Goal: Task Accomplishment & Management: Manage account settings

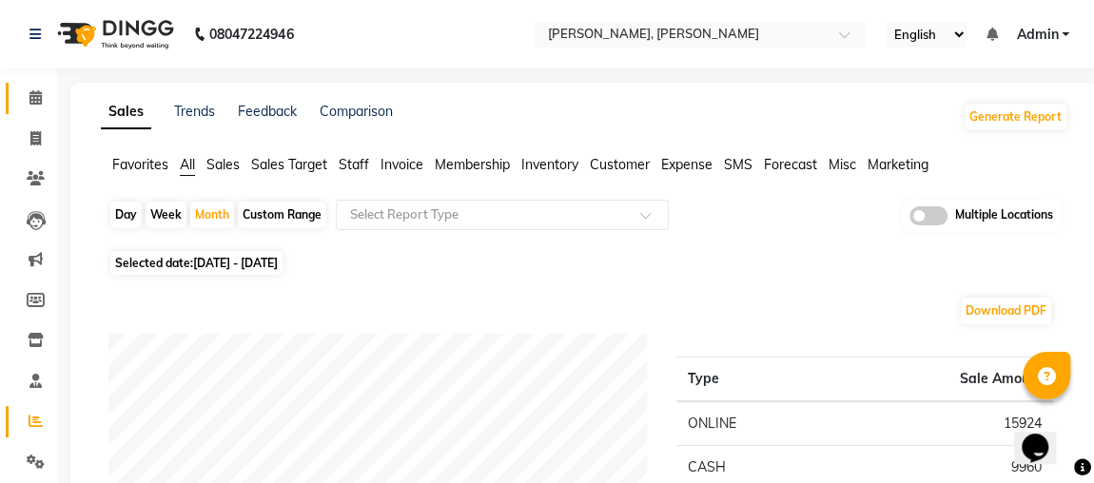
click at [12, 110] on link "Calendar" at bounding box center [29, 98] width 46 height 31
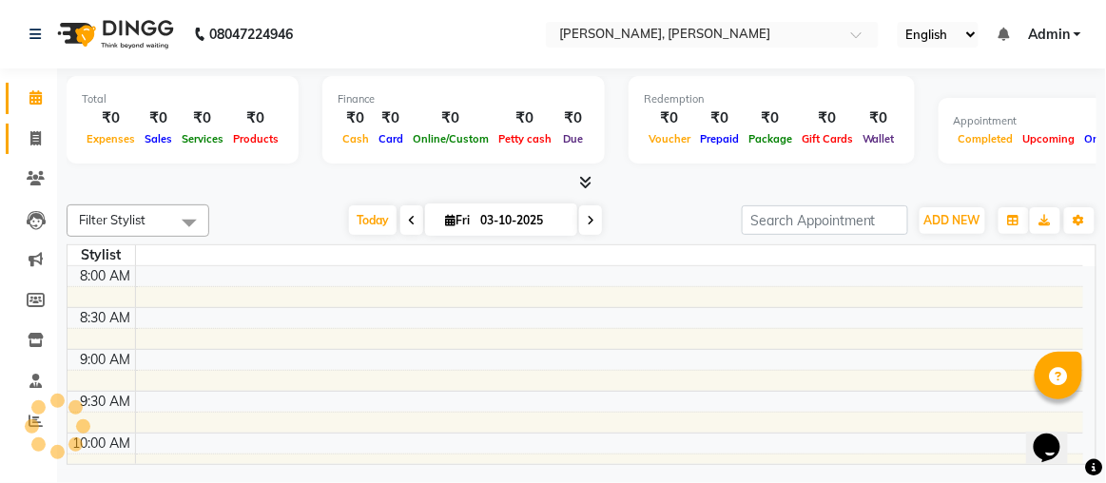
click at [49, 137] on span at bounding box center [35, 139] width 33 height 22
select select "service"
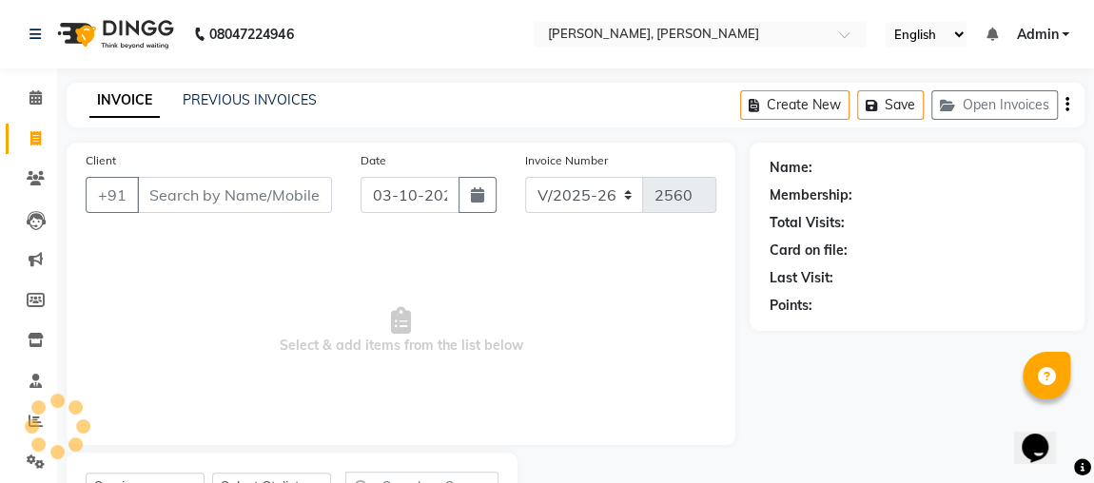
click at [34, 151] on link "Invoice" at bounding box center [29, 139] width 46 height 31
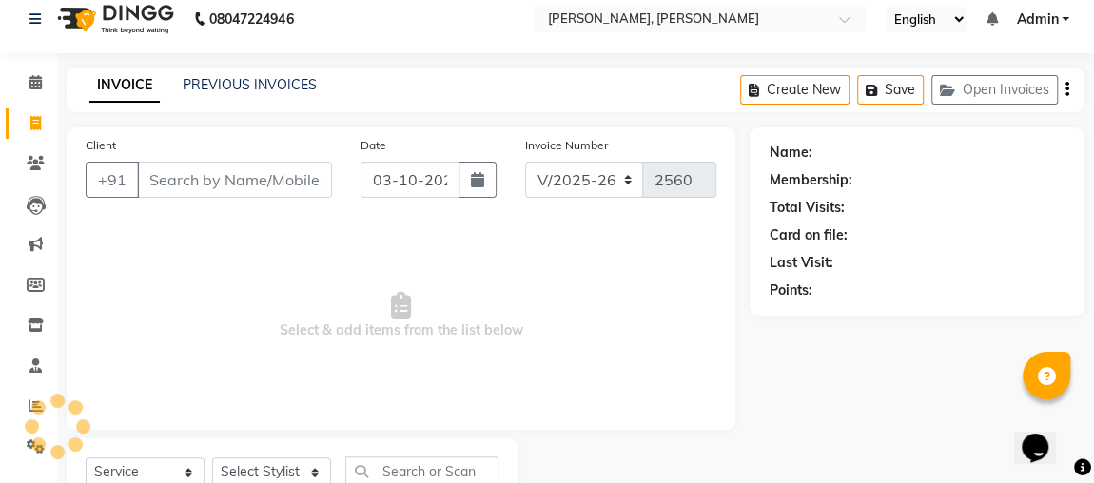
select select "4362"
select select "service"
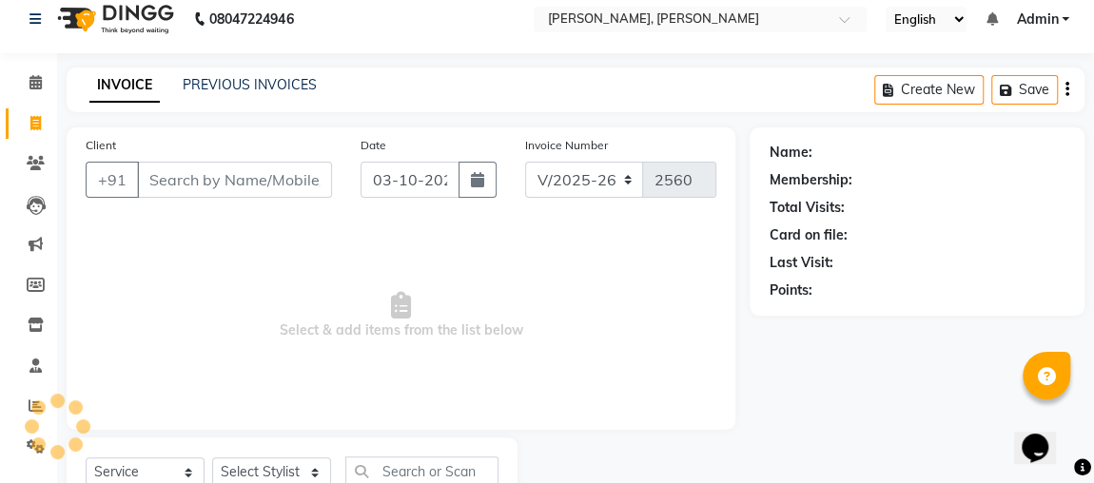
scroll to position [87, 0]
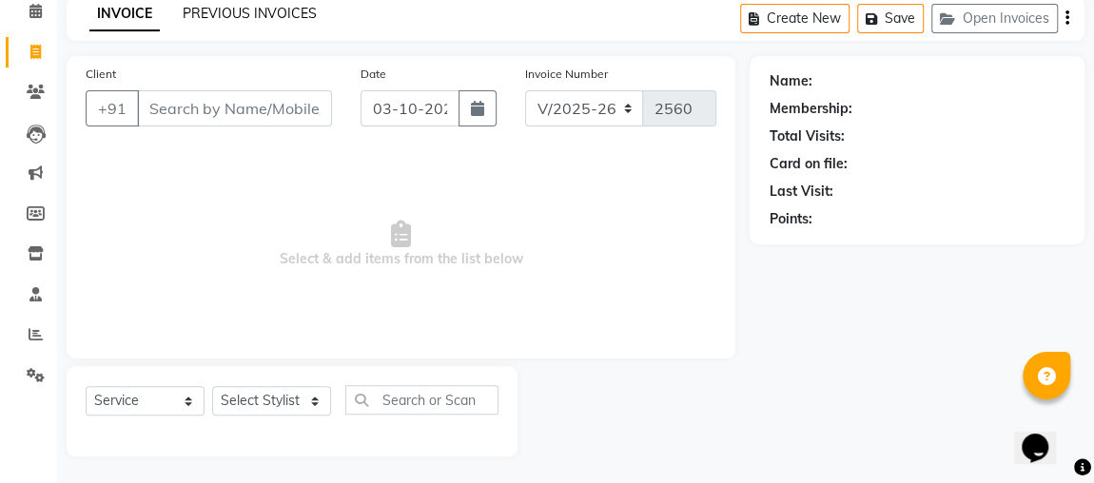
click at [272, 17] on link "PREVIOUS INVOICES" at bounding box center [250, 13] width 134 height 17
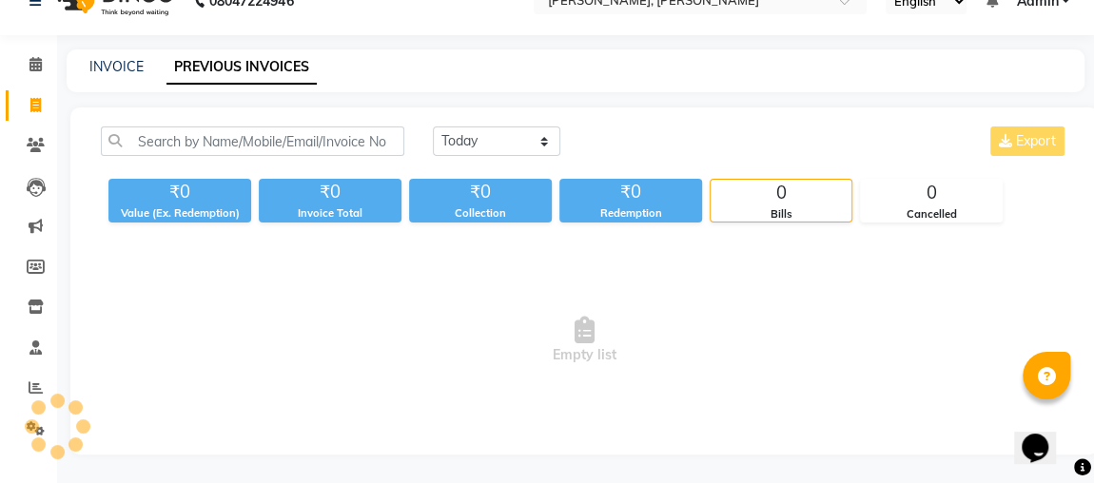
scroll to position [31, 0]
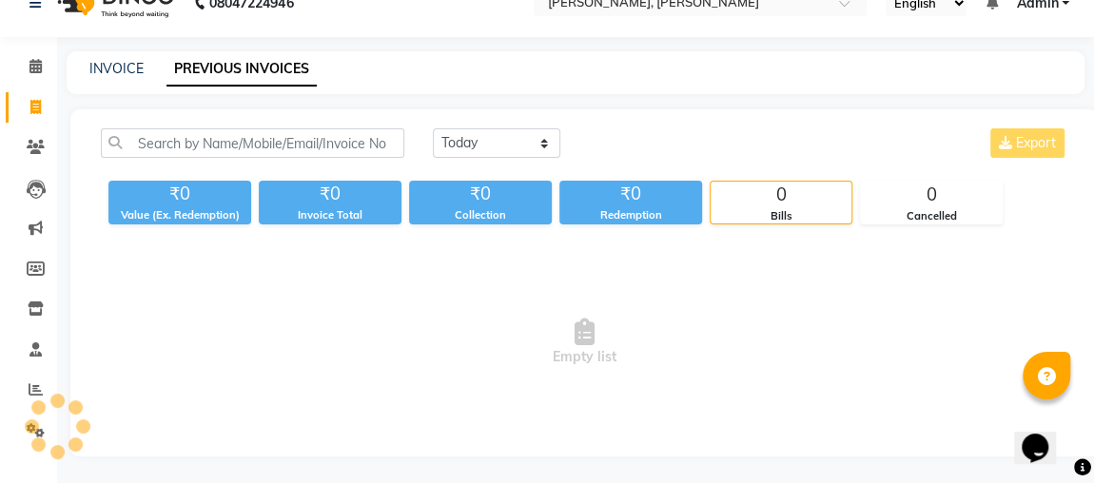
click at [127, 302] on span "Empty list" at bounding box center [584, 342] width 967 height 190
click at [40, 393] on icon at bounding box center [36, 389] width 14 height 14
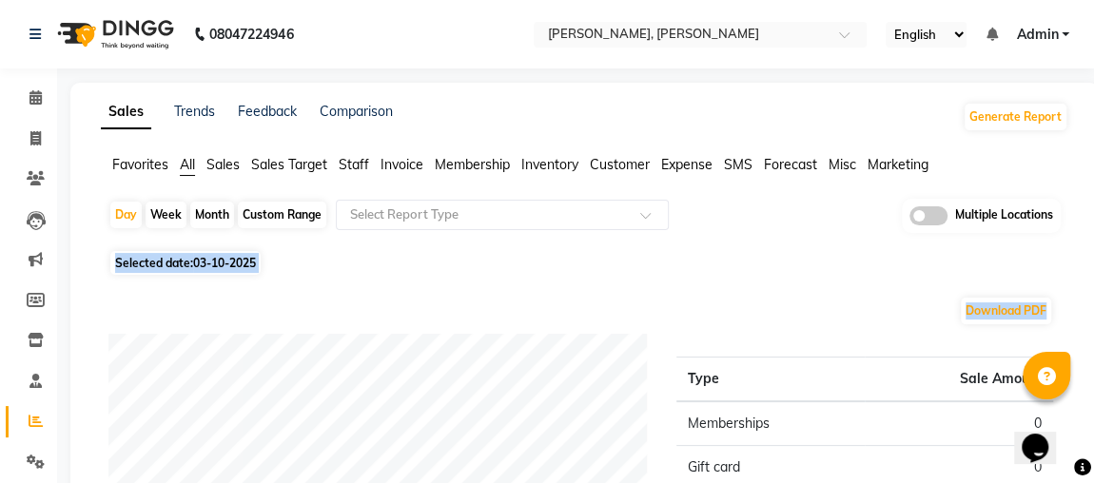
click at [190, 209] on div "Month" at bounding box center [212, 215] width 44 height 27
select select "10"
select select "2025"
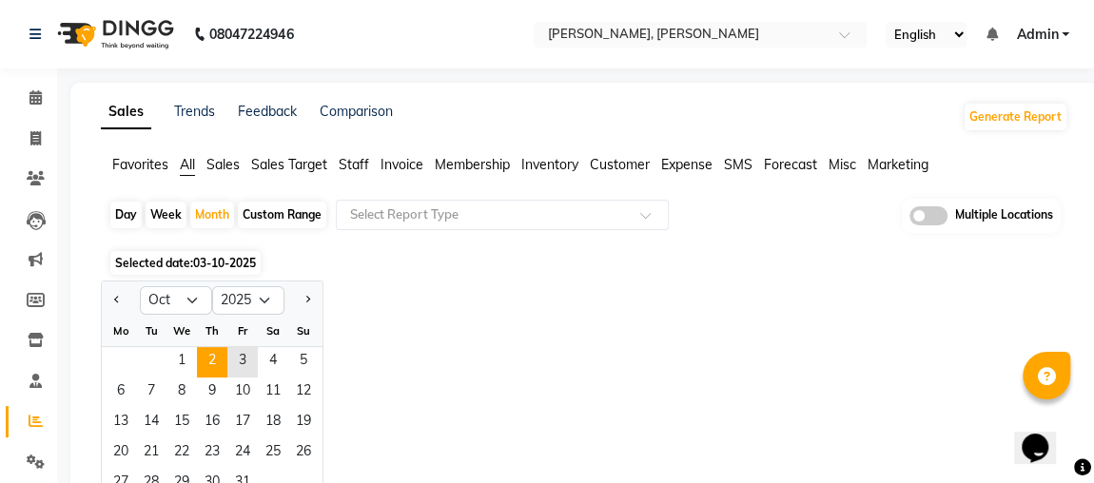
click at [208, 363] on span "2" at bounding box center [212, 362] width 30 height 30
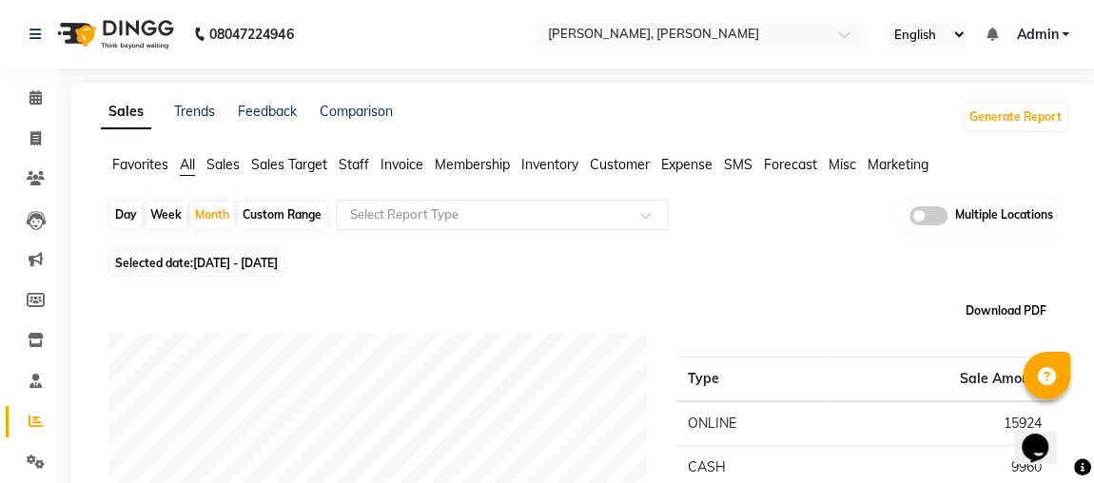
click at [981, 320] on button "Download PDF" at bounding box center [1006, 311] width 90 height 27
click at [156, 219] on div "Week" at bounding box center [166, 215] width 41 height 27
select select "10"
select select "2025"
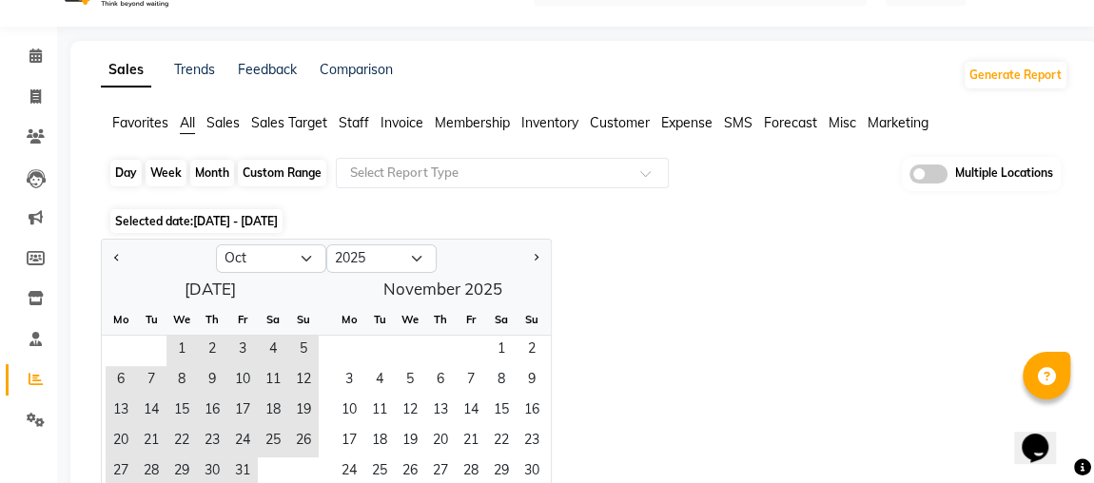
scroll to position [42, 0]
click at [179, 220] on span "Selected date: [DATE] - [DATE]" at bounding box center [196, 221] width 172 height 24
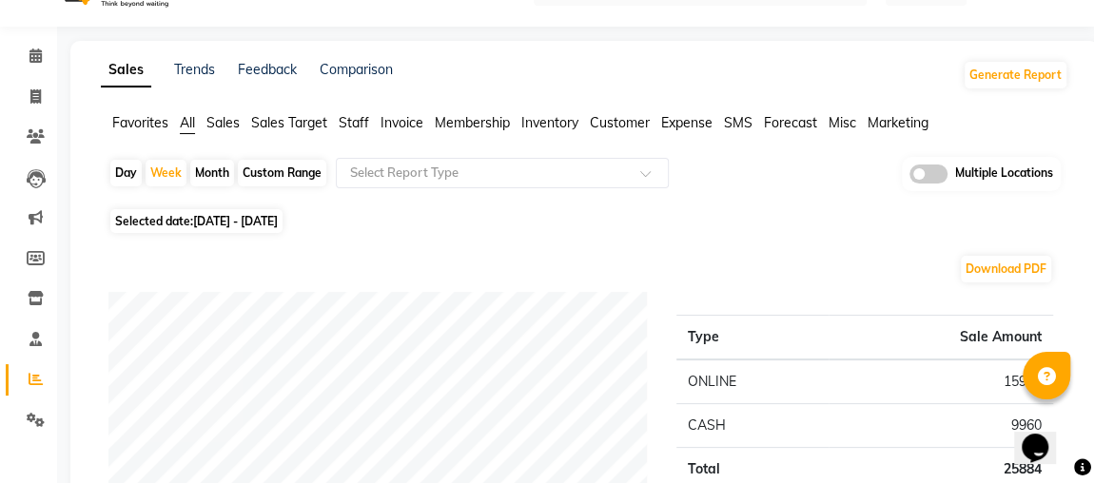
click at [193, 219] on span "Selected date: [DATE] - [DATE]" at bounding box center [196, 221] width 172 height 24
select select "10"
select select "2025"
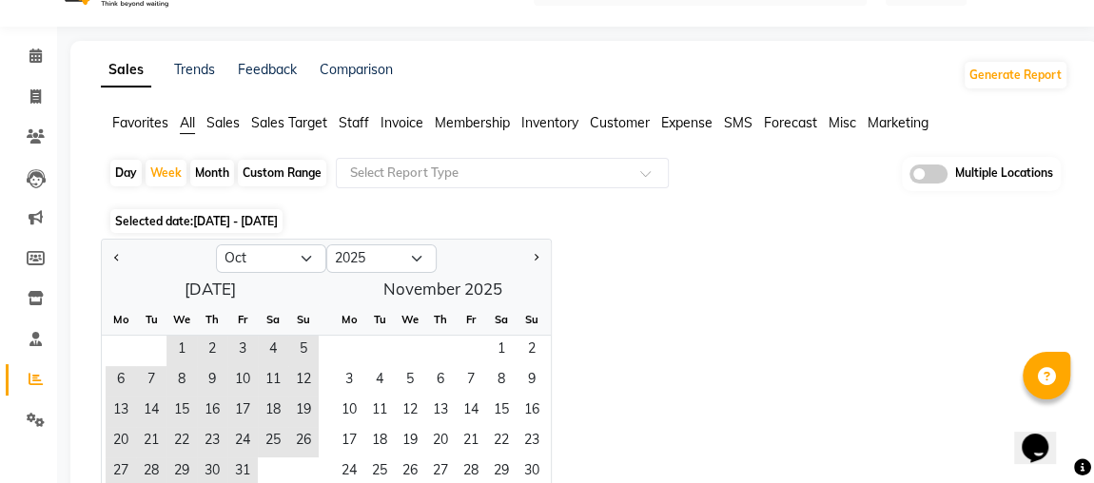
click at [31, 384] on icon at bounding box center [36, 379] width 14 height 14
click at [30, 267] on span at bounding box center [35, 259] width 33 height 22
select select
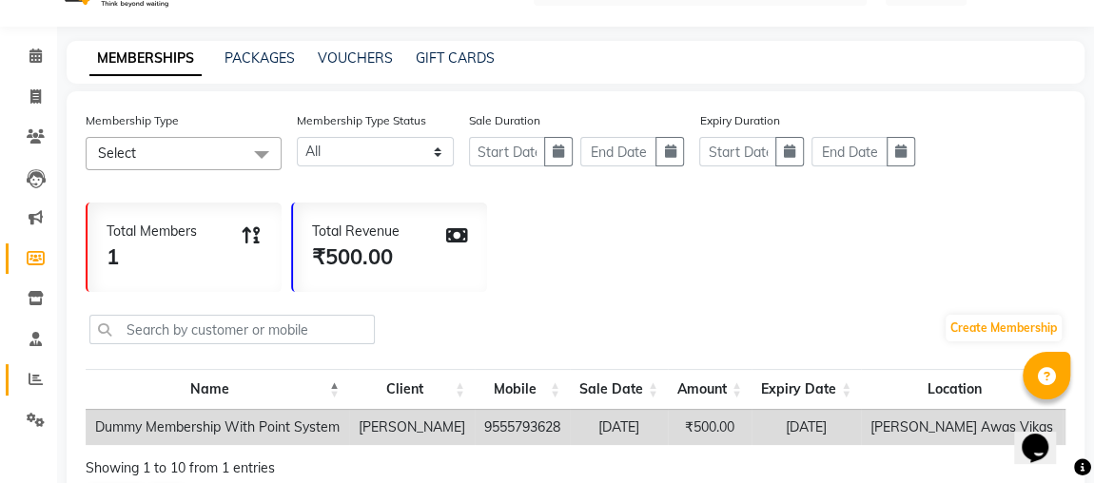
click at [31, 385] on icon at bounding box center [36, 379] width 14 height 14
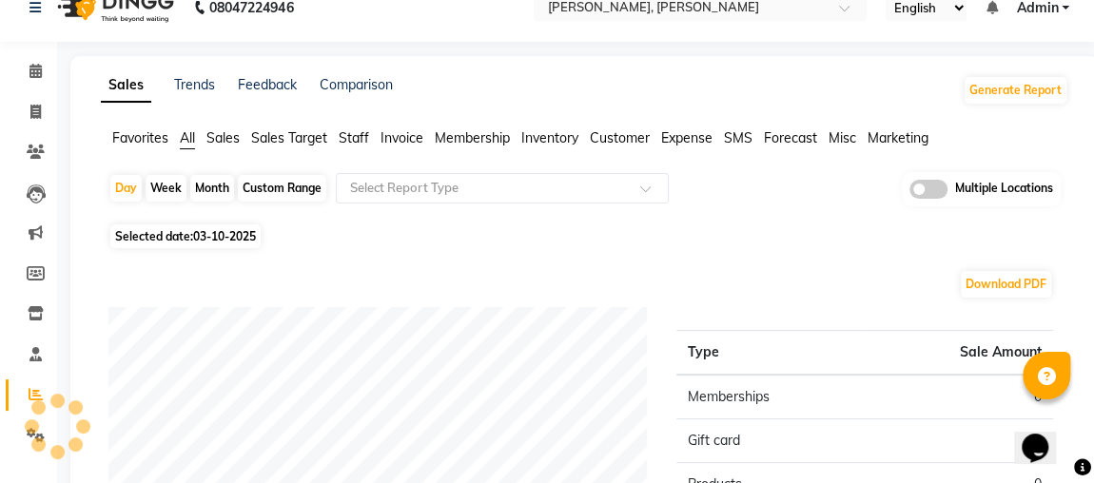
scroll to position [42, 0]
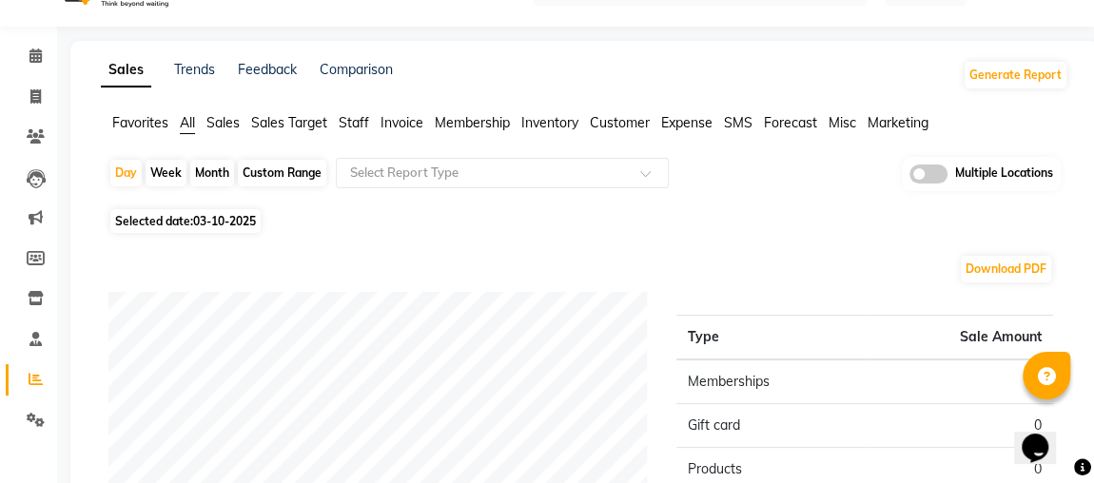
click at [205, 176] on div "Month" at bounding box center [212, 173] width 44 height 27
select select "10"
select select "2025"
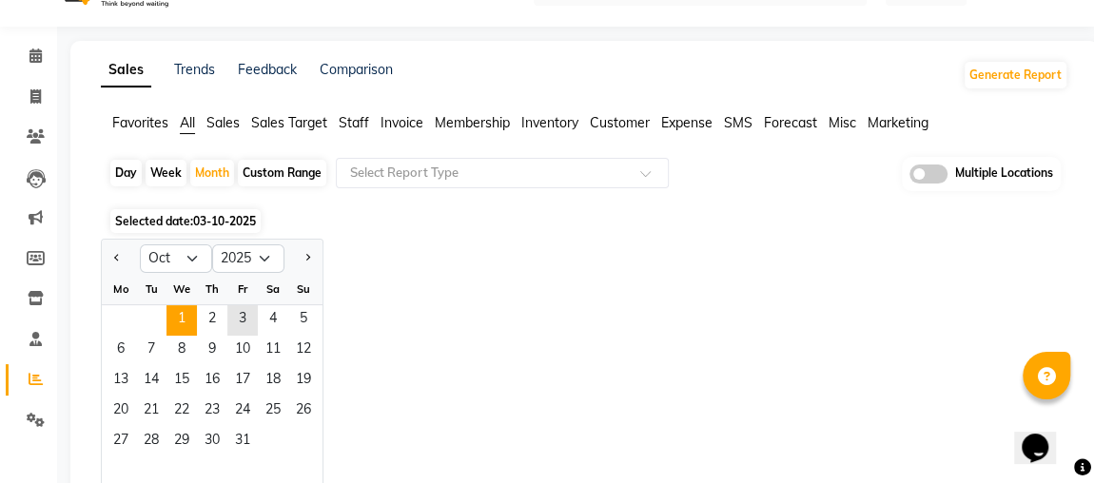
click at [181, 318] on span "1" at bounding box center [181, 320] width 30 height 30
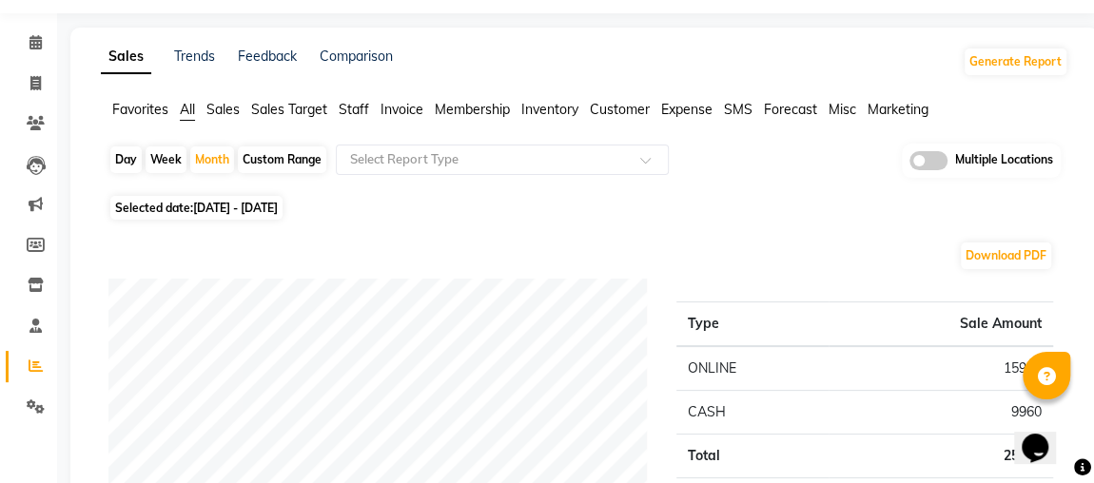
scroll to position [54, 0]
click at [174, 219] on span "Selected date: [DATE] - [DATE]" at bounding box center [196, 209] width 172 height 24
select select "10"
select select "2025"
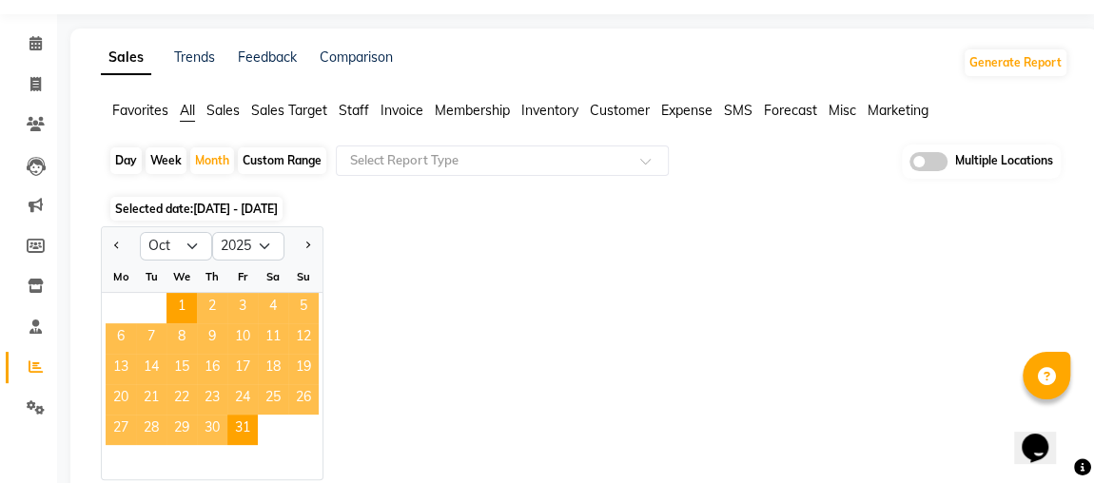
click at [186, 330] on span "8" at bounding box center [181, 338] width 30 height 30
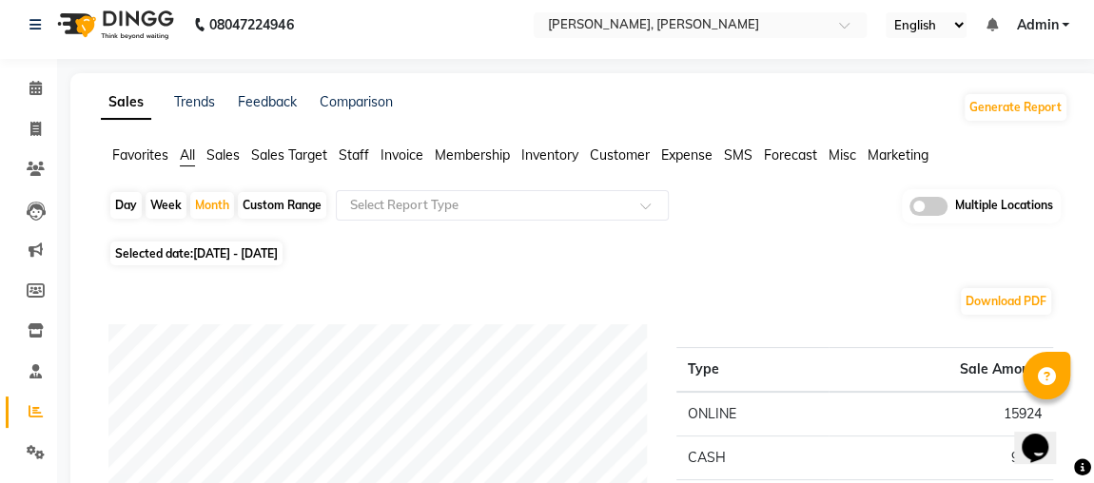
scroll to position [0, 0]
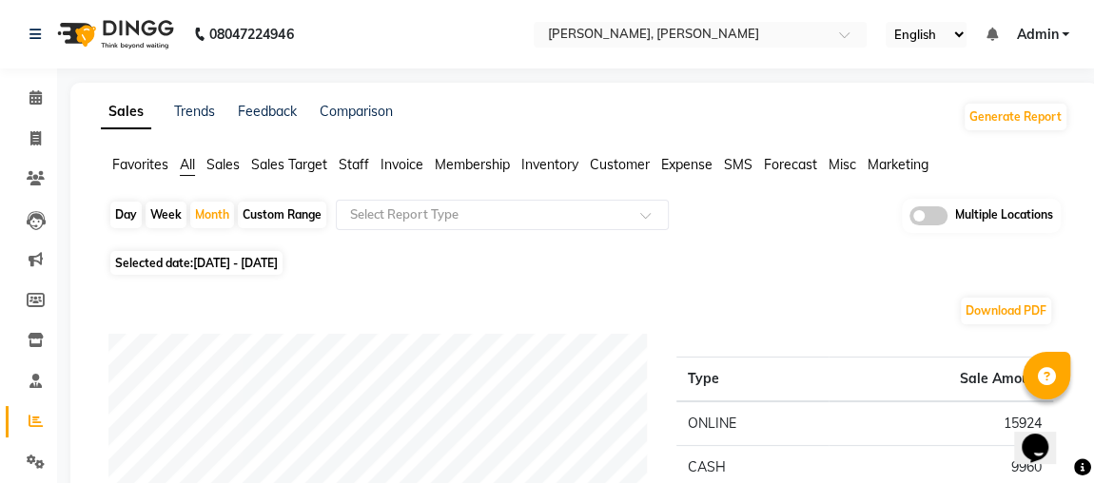
click at [166, 264] on span "Selected date: [DATE] - [DATE]" at bounding box center [196, 263] width 172 height 24
select select "10"
select select "2025"
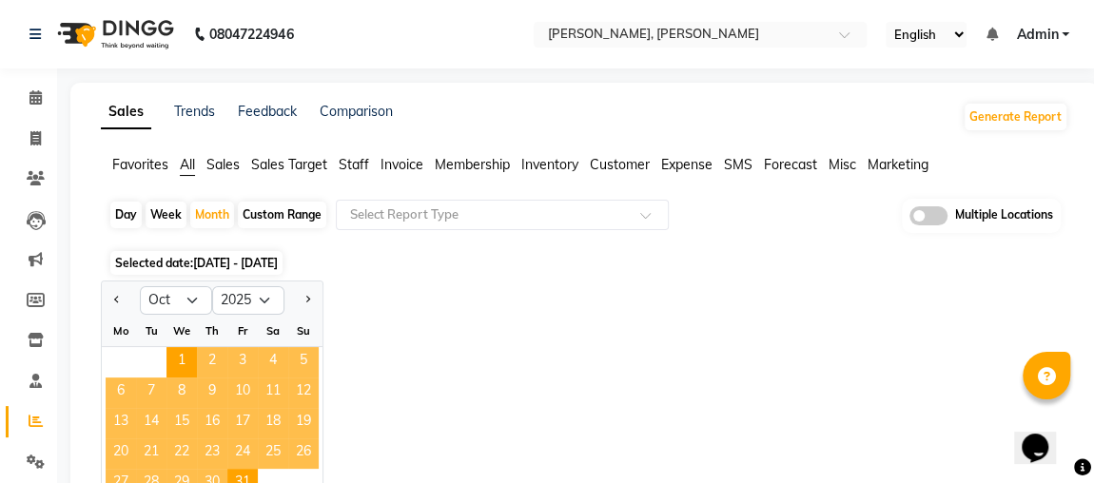
click at [174, 360] on span "1" at bounding box center [181, 362] width 30 height 30
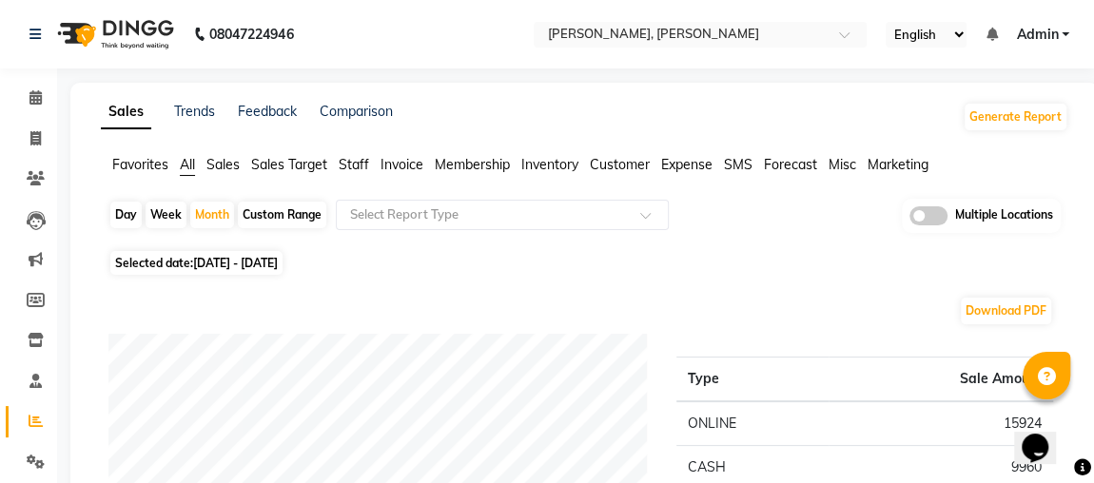
click at [162, 219] on div "Week" at bounding box center [166, 215] width 41 height 27
select select "10"
select select "2025"
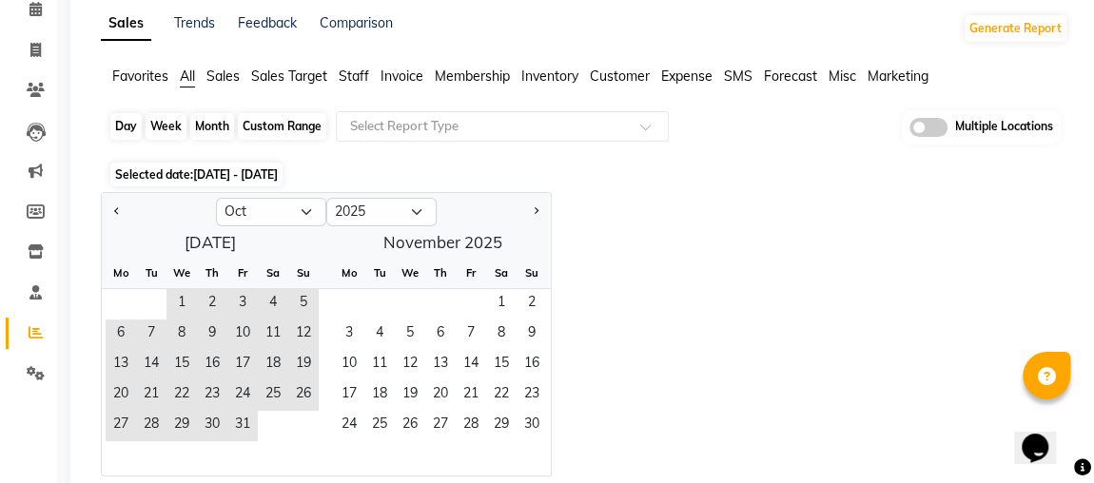
scroll to position [90, 0]
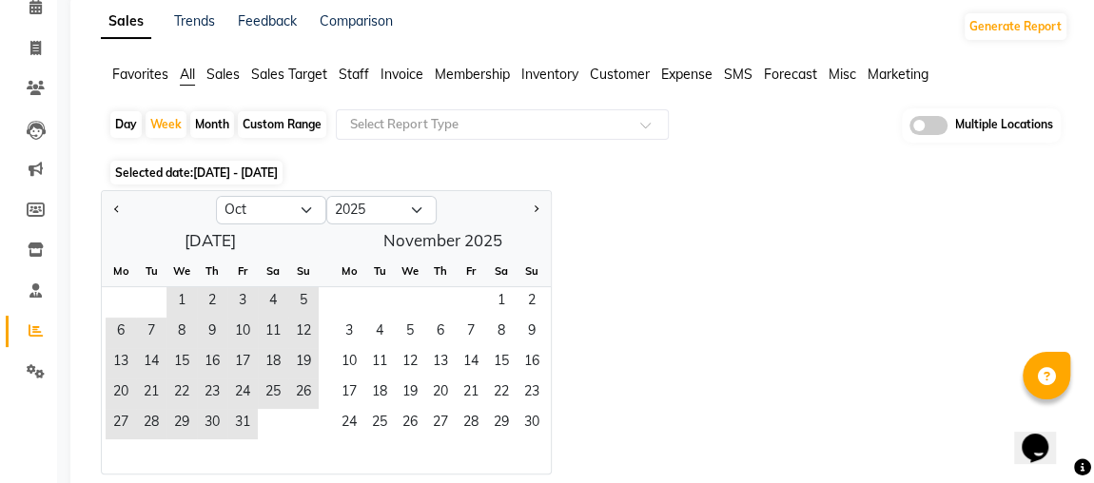
click at [121, 121] on div "Day" at bounding box center [125, 124] width 31 height 27
select select "10"
select select "2025"
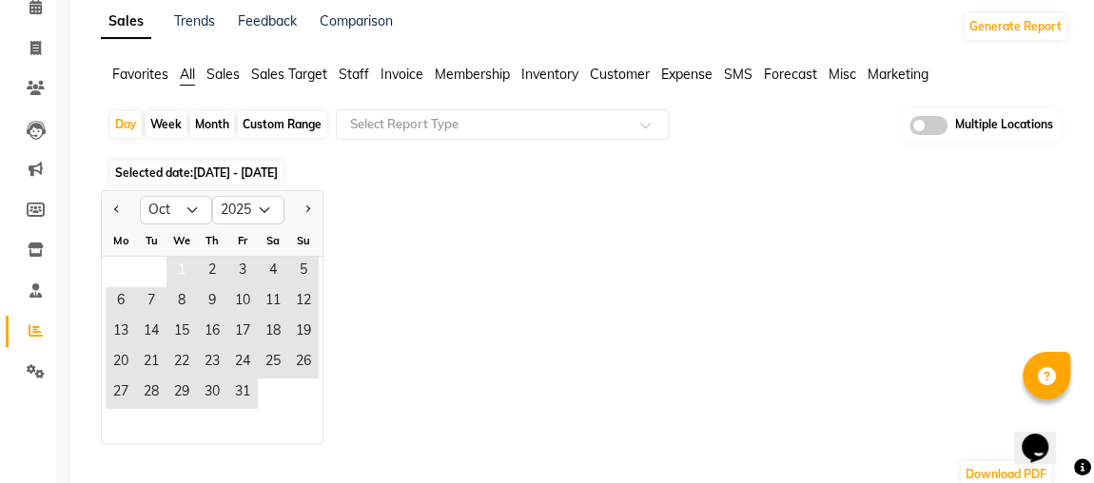
click at [174, 269] on span "1" at bounding box center [181, 272] width 30 height 30
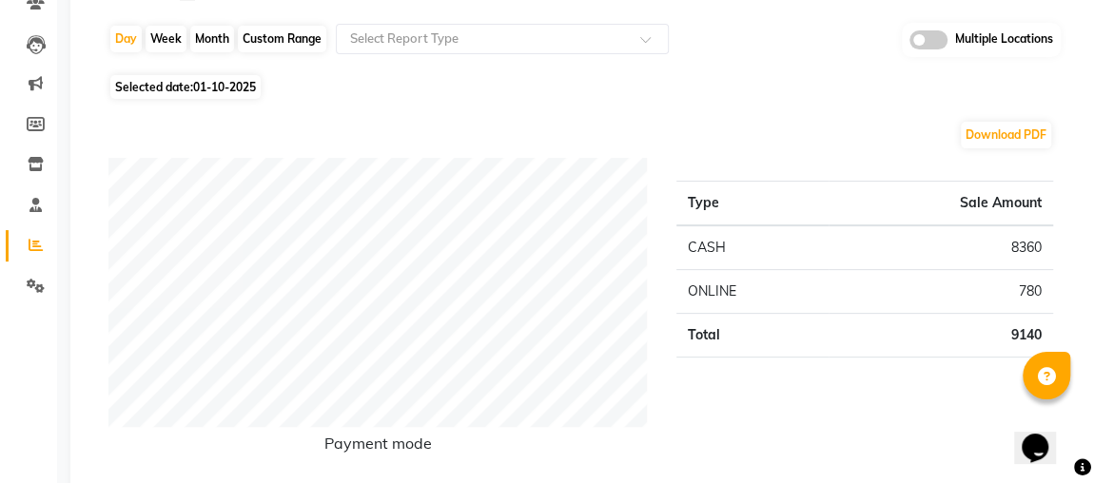
scroll to position [0, 0]
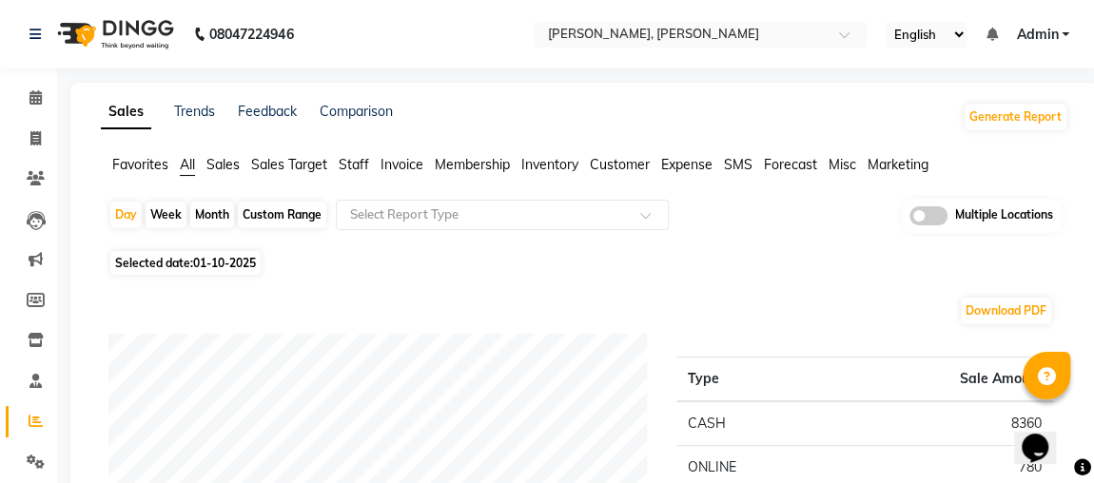
click at [212, 210] on div "Month" at bounding box center [212, 215] width 44 height 27
select select "10"
select select "2025"
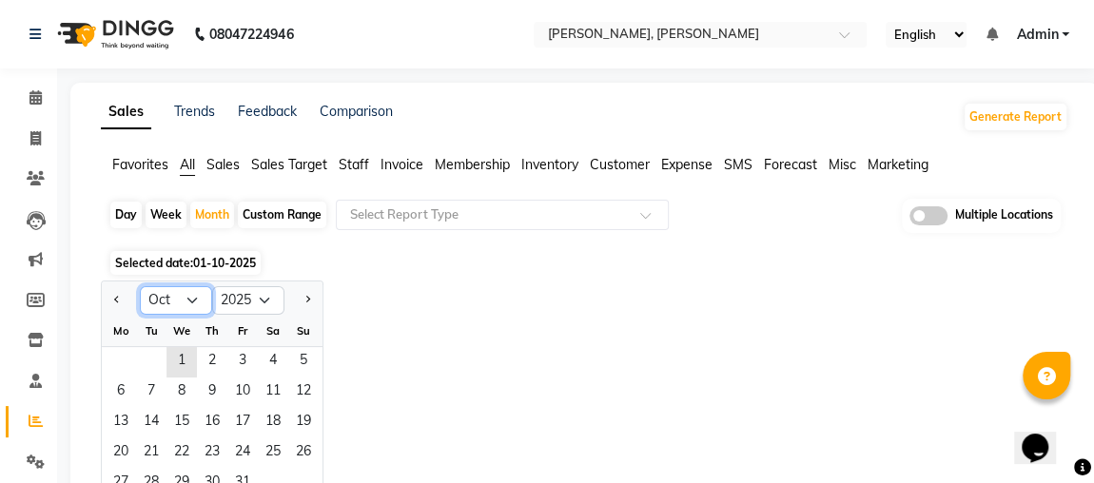
click at [178, 295] on select "Jan Feb Mar Apr May Jun [DATE] Aug Sep Oct Nov Dec" at bounding box center [176, 300] width 72 height 29
select select "9"
click at [140, 286] on select "Jan Feb Mar Apr May Jun [DATE] Aug Sep Oct Nov Dec" at bounding box center [176, 300] width 72 height 29
click at [153, 391] on span "9" at bounding box center [151, 393] width 30 height 30
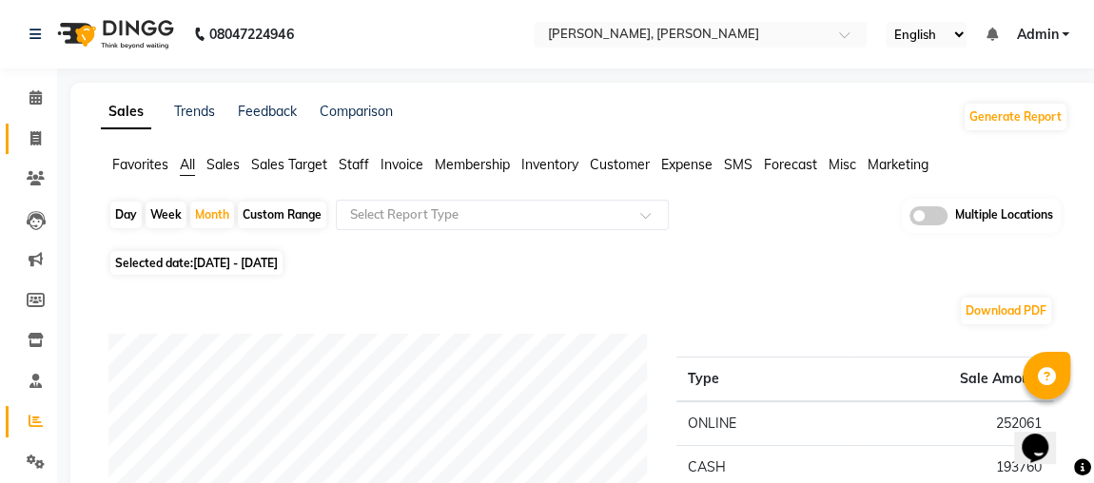
click at [49, 137] on span at bounding box center [35, 139] width 33 height 22
select select "service"
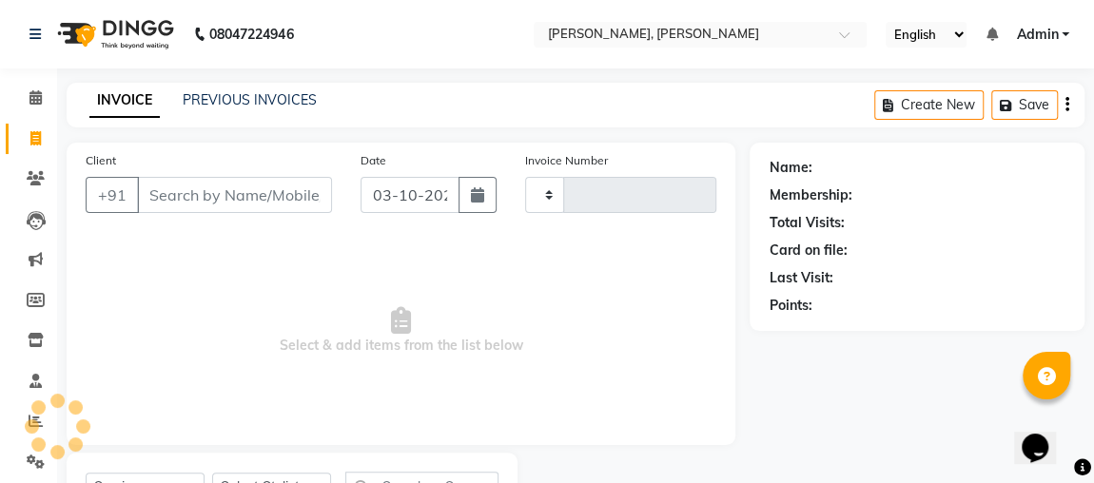
scroll to position [87, 0]
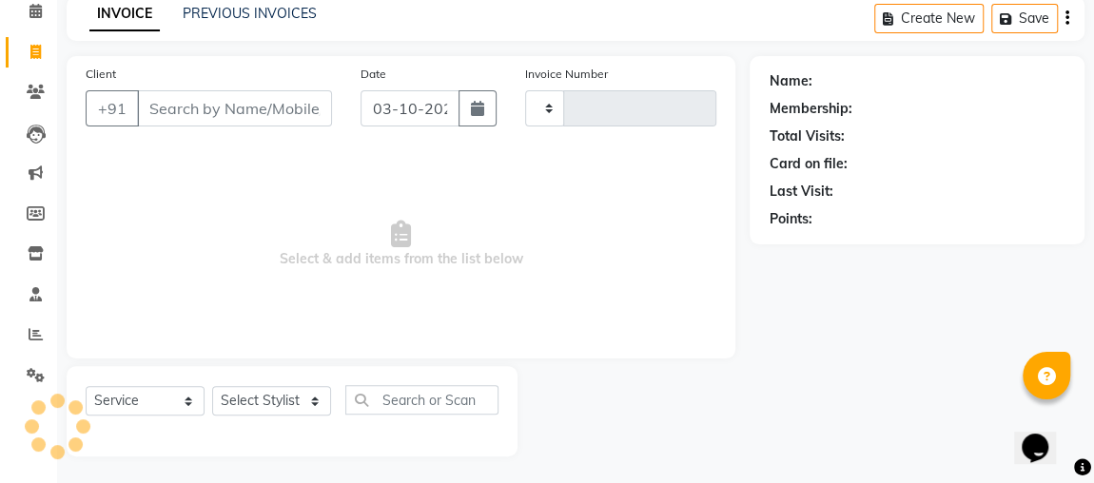
type input "2560"
select select "4362"
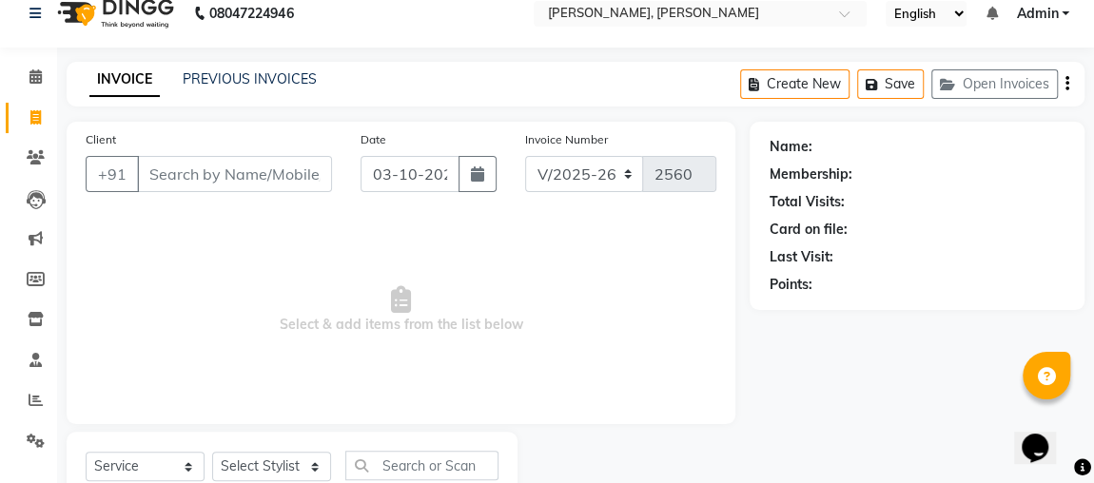
scroll to position [0, 0]
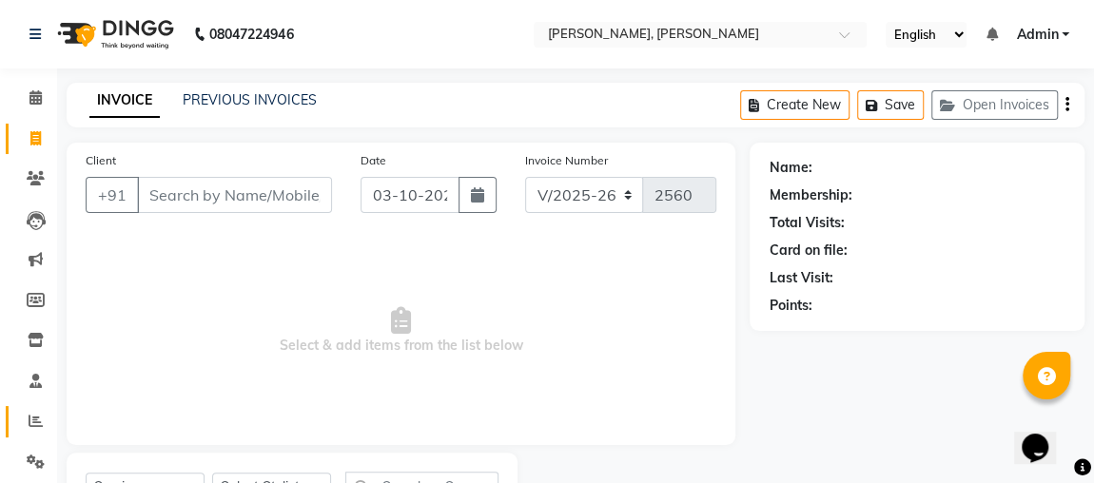
click at [9, 419] on link "Reports" at bounding box center [29, 421] width 46 height 31
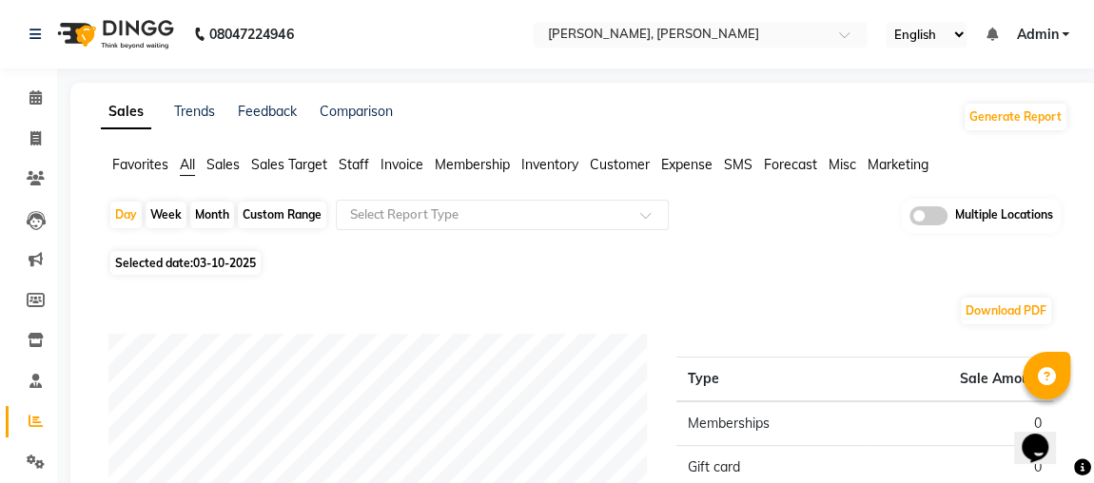
click at [217, 221] on div "Month" at bounding box center [212, 215] width 44 height 27
select select "10"
select select "2025"
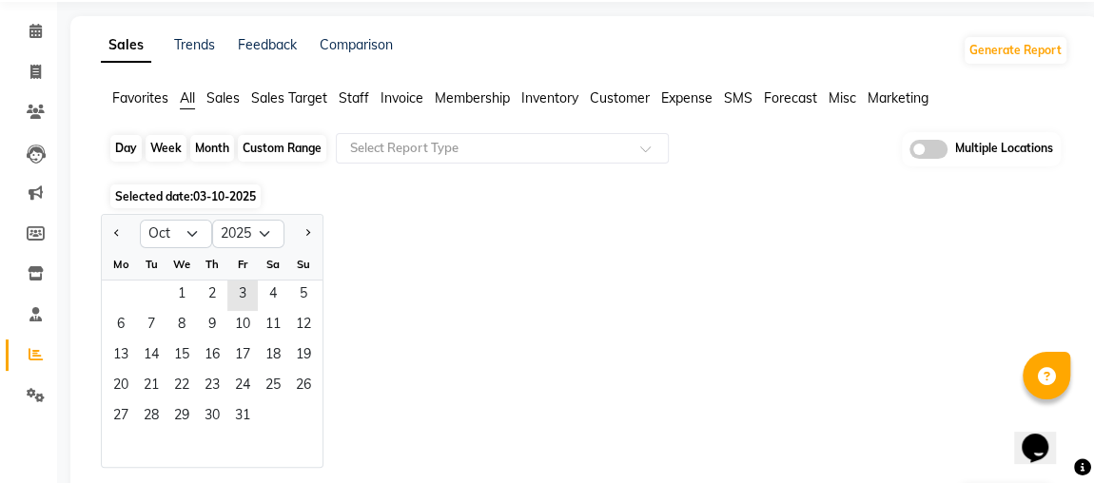
scroll to position [64, 0]
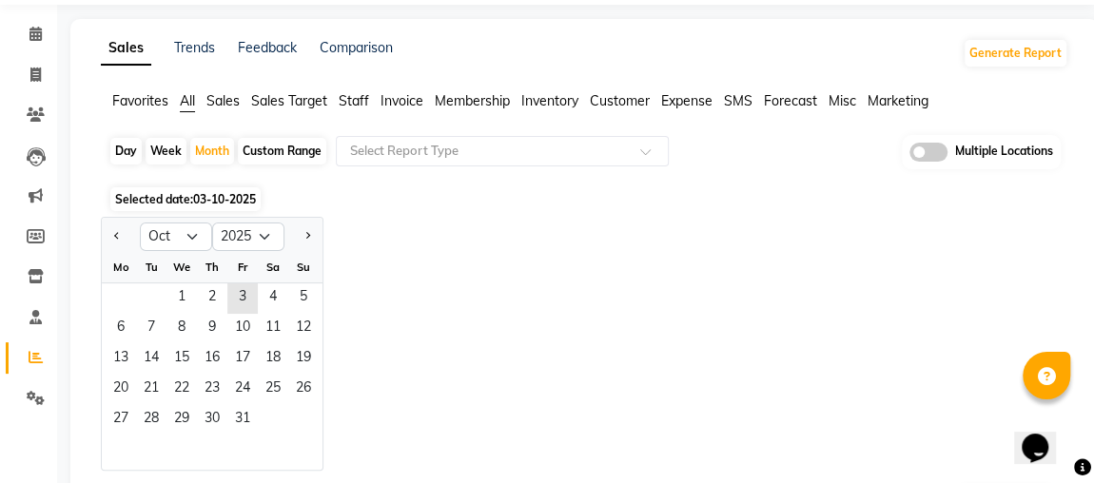
click at [134, 158] on div "Day" at bounding box center [125, 151] width 31 height 27
select select "10"
select select "2025"
click at [123, 155] on div "Day" at bounding box center [125, 151] width 31 height 27
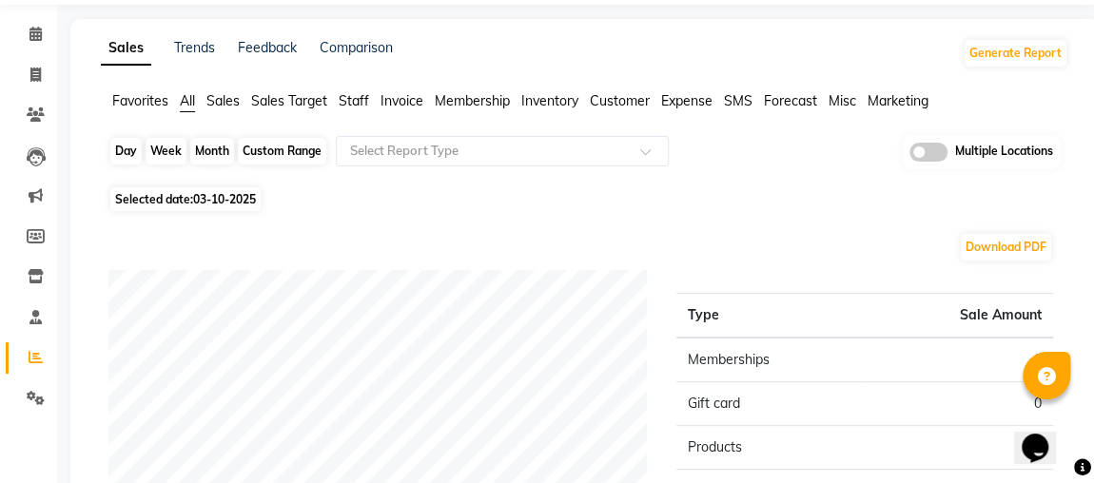
click at [170, 148] on div "Week" at bounding box center [166, 151] width 41 height 27
select select "10"
select select "2025"
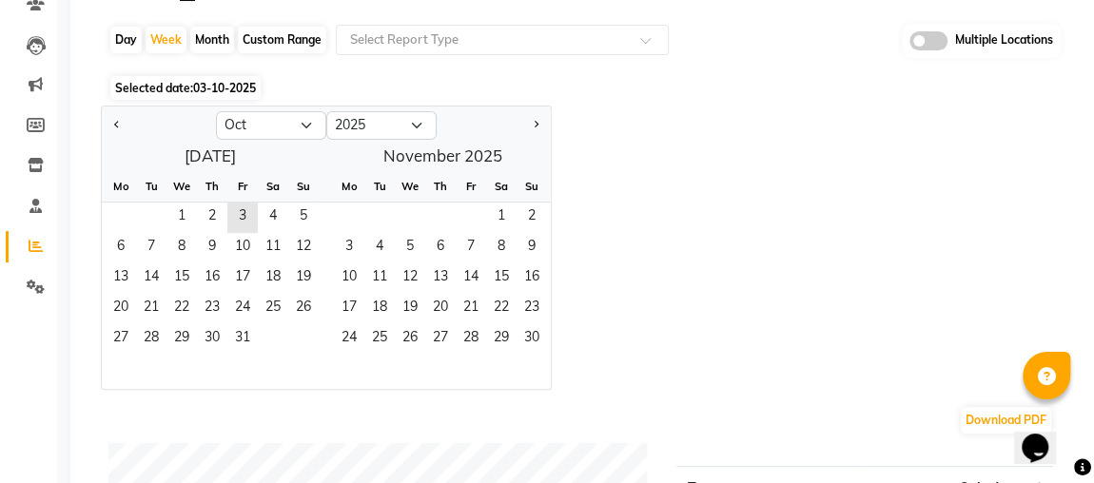
scroll to position [174, 0]
click at [183, 216] on span "1" at bounding box center [181, 219] width 30 height 30
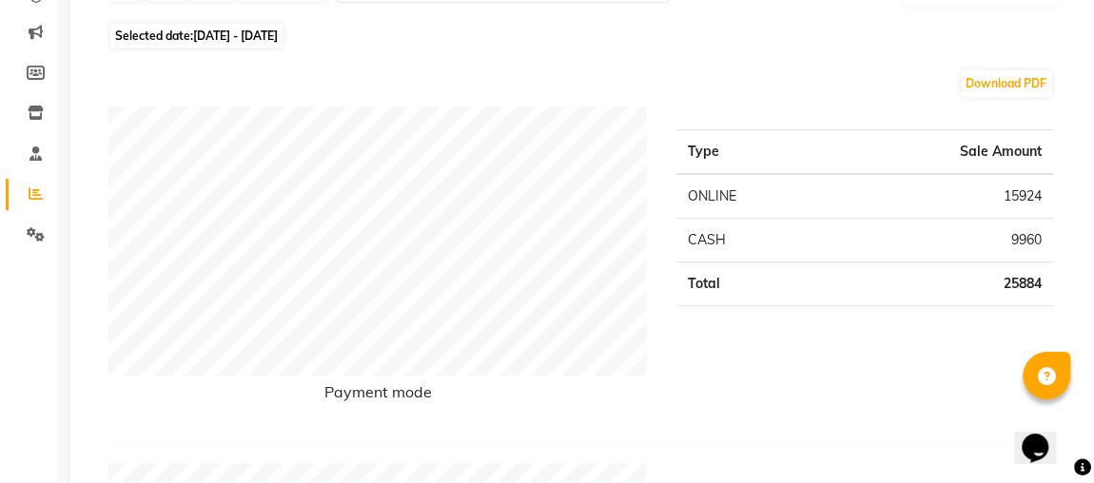
scroll to position [0, 0]
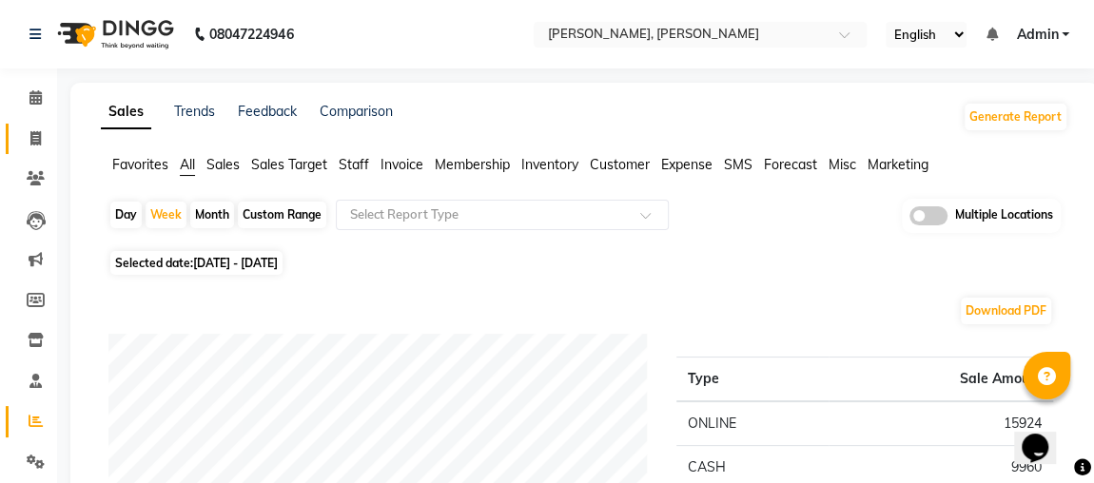
click at [47, 130] on span at bounding box center [35, 139] width 33 height 22
select select "service"
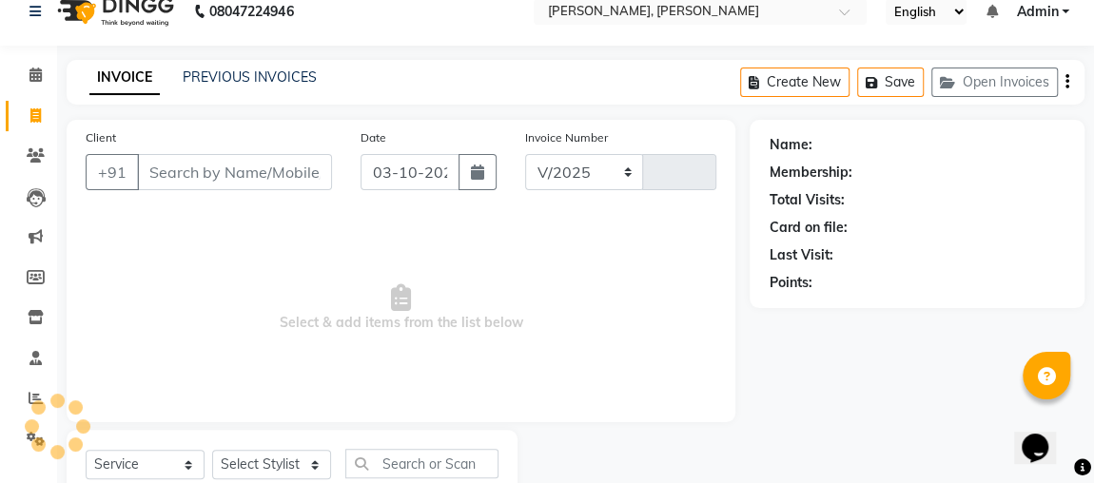
select select "4362"
type input "2560"
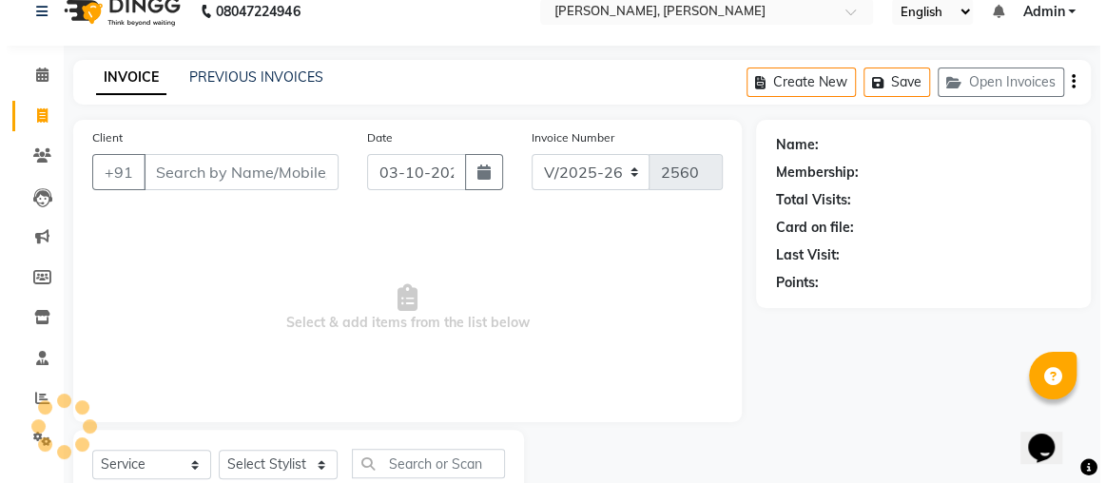
scroll to position [87, 0]
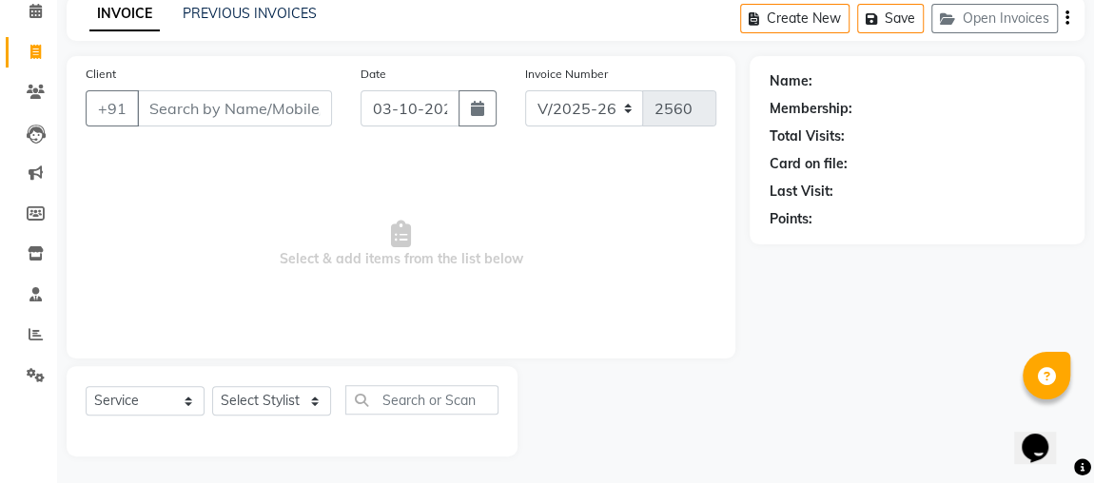
click at [207, 104] on input "Client" at bounding box center [234, 108] width 195 height 36
type input "7722976542"
click at [293, 107] on span "Add Client" at bounding box center [282, 108] width 75 height 19
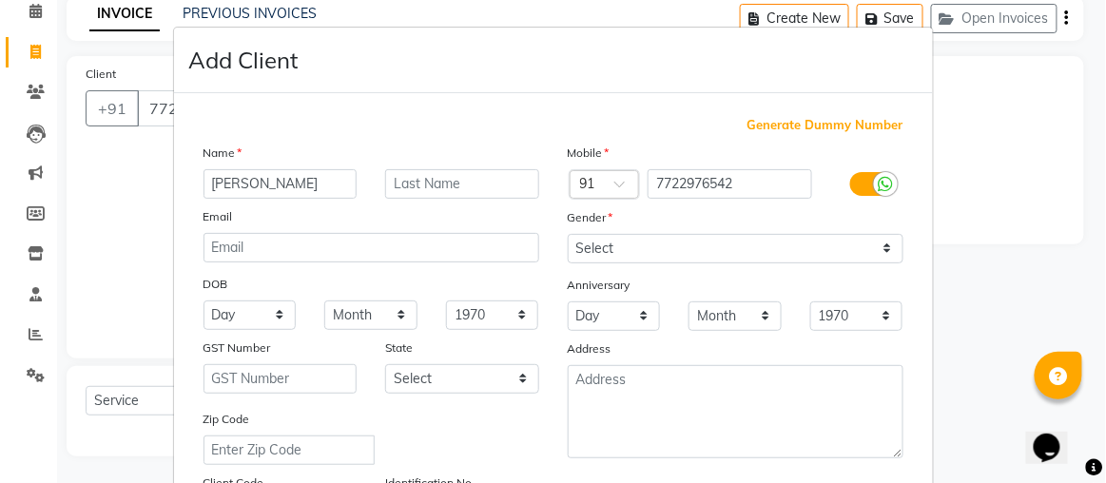
type input "[PERSON_NAME]"
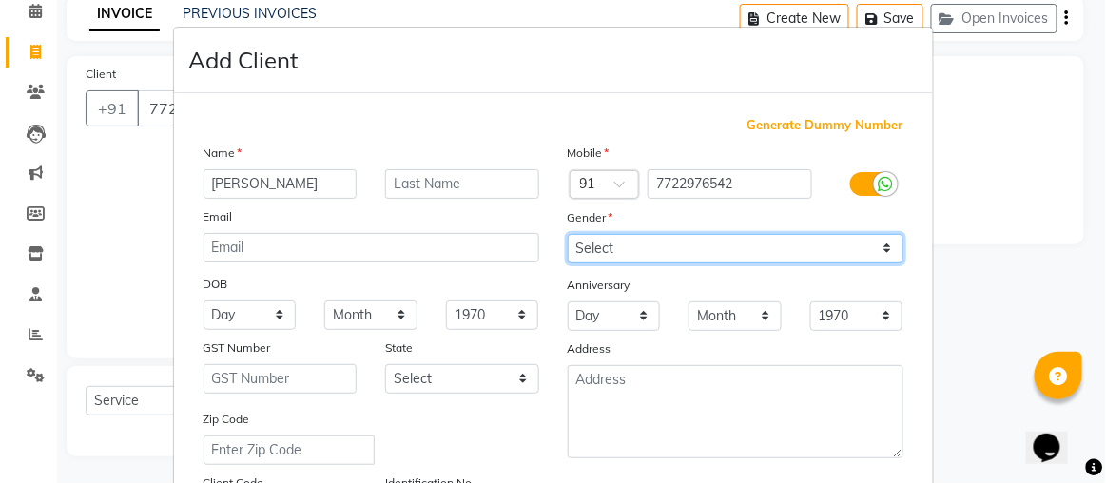
click at [629, 235] on select "Select [DEMOGRAPHIC_DATA] [DEMOGRAPHIC_DATA] Other Prefer Not To Say" at bounding box center [736, 248] width 336 height 29
select select "[DEMOGRAPHIC_DATA]"
click at [568, 234] on select "Select [DEMOGRAPHIC_DATA] [DEMOGRAPHIC_DATA] Other Prefer Not To Say" at bounding box center [736, 248] width 336 height 29
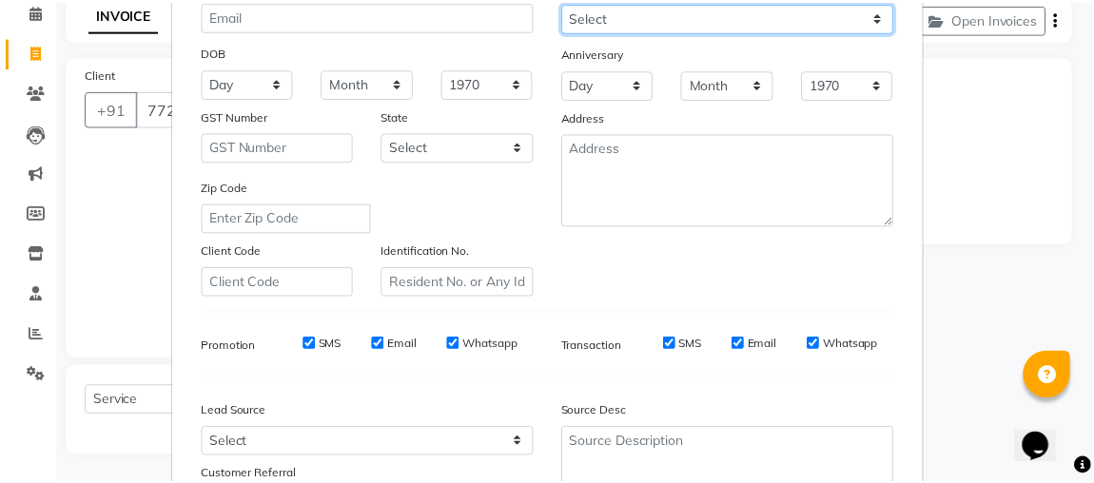
scroll to position [388, 0]
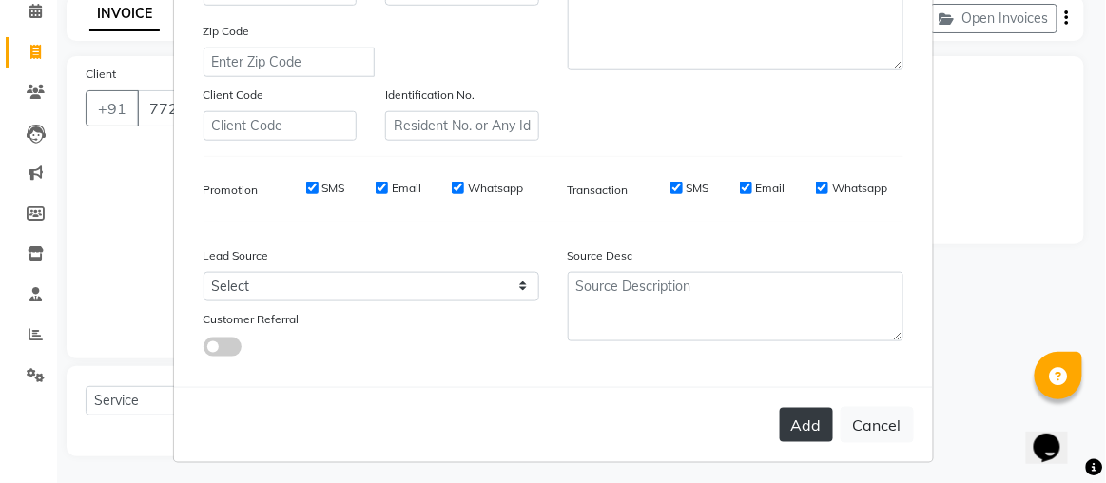
click at [788, 421] on button "Add" at bounding box center [806, 425] width 53 height 34
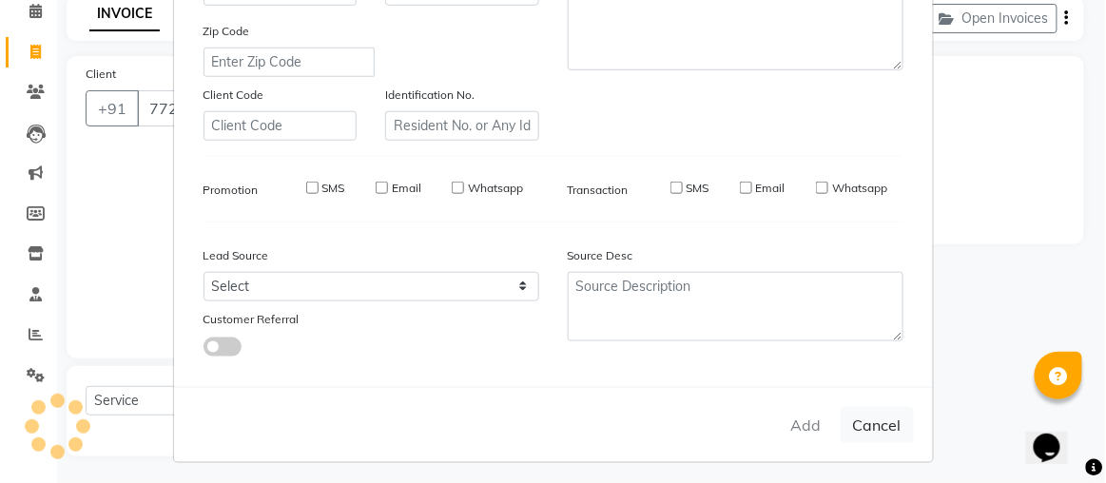
select select
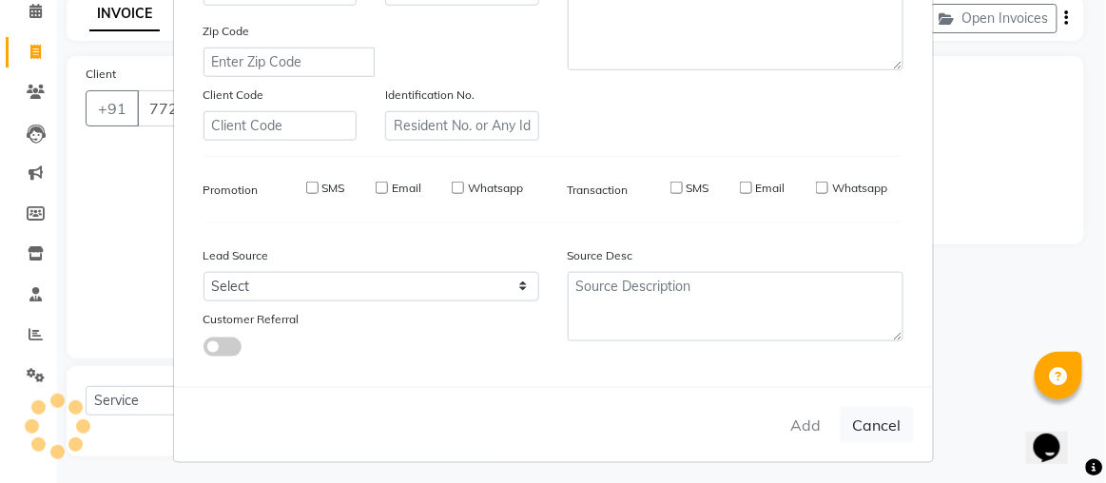
select select
checkbox input "false"
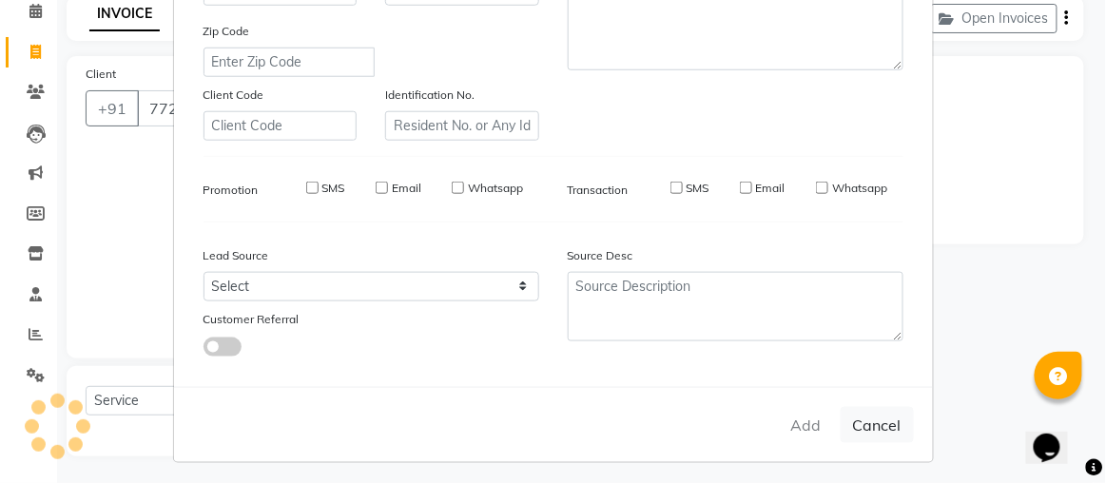
checkbox input "false"
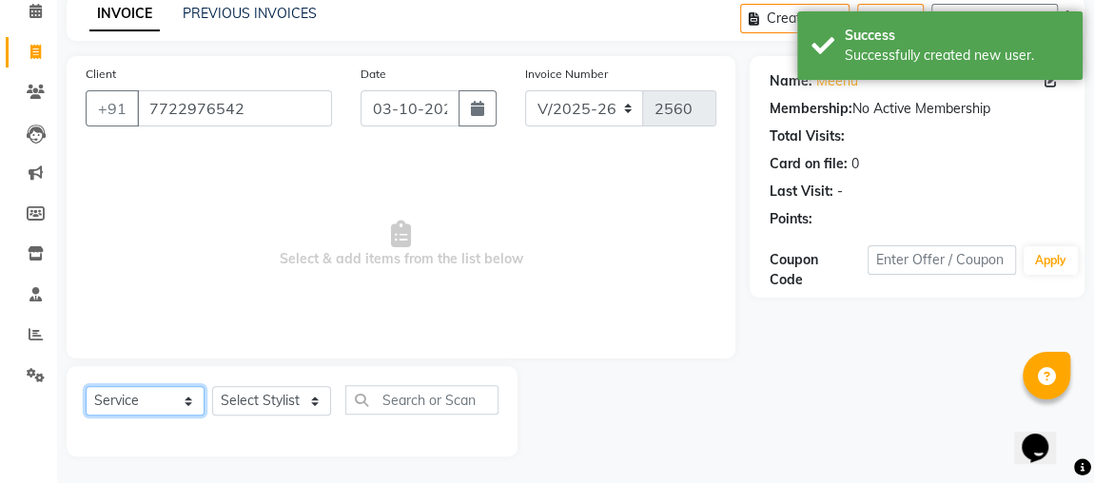
click at [110, 408] on select "Select Service Product Membership Package Voucher Prepaid Gift Card" at bounding box center [145, 400] width 119 height 29
click at [677, 406] on div at bounding box center [633, 411] width 232 height 90
click at [142, 406] on select "Select Service Product Membership Package Voucher Prepaid Gift Card" at bounding box center [145, 400] width 119 height 29
select select "V"
click at [86, 386] on select "Select Service Product Membership Package Voucher Prepaid Gift Card" at bounding box center [145, 400] width 119 height 29
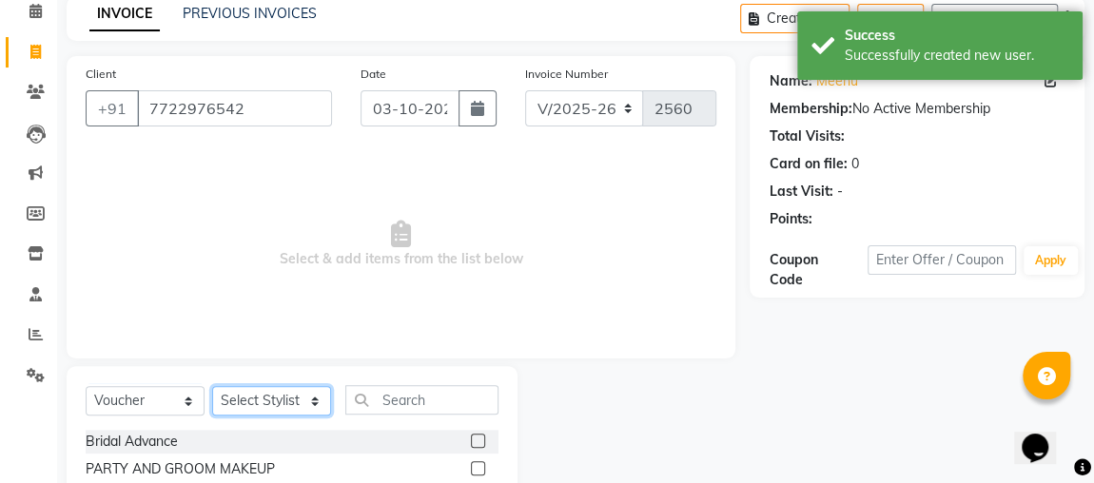
click at [265, 403] on select "Select Stylist [PERSON_NAME] [PERSON_NAME] [PERSON_NAME] MAKEUPS AND PREBRIDAL …" at bounding box center [271, 400] width 119 height 29
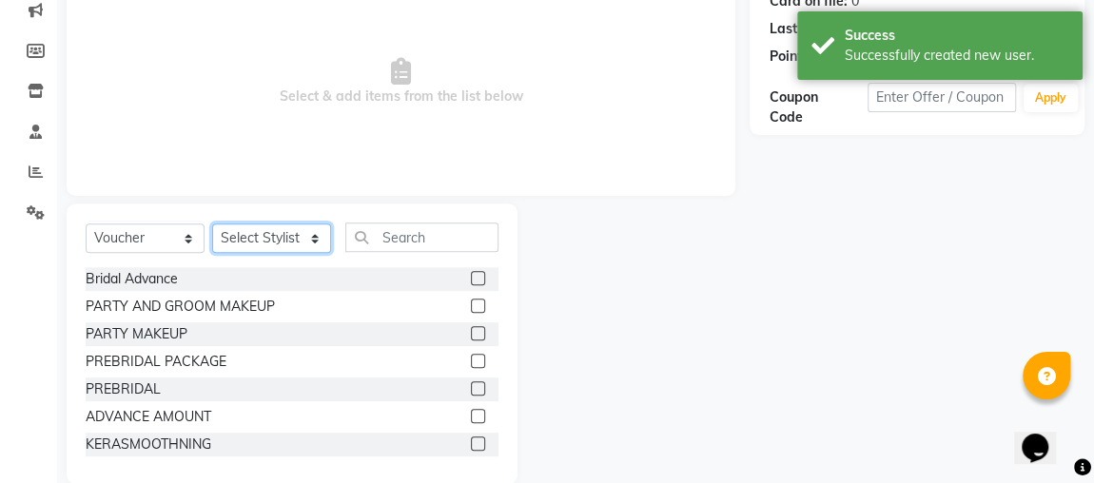
scroll to position [253, 0]
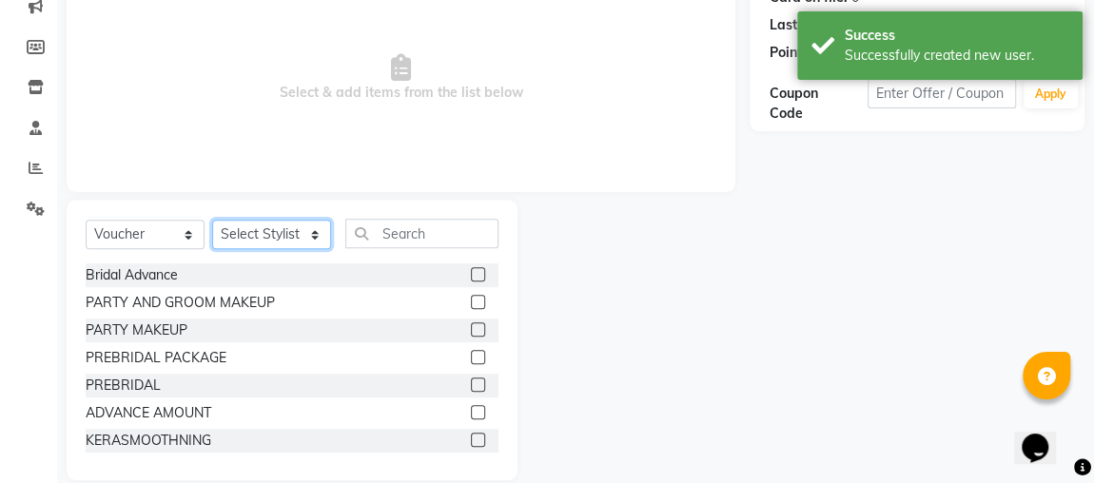
click at [294, 231] on select "Select Stylist [PERSON_NAME] [PERSON_NAME] [PERSON_NAME] MAKEUPS AND PREBRIDAL …" at bounding box center [271, 234] width 119 height 29
select select "24636"
click at [212, 220] on select "Select Stylist [PERSON_NAME] [PERSON_NAME] [PERSON_NAME] MAKEUPS AND PREBRIDAL …" at bounding box center [271, 234] width 119 height 29
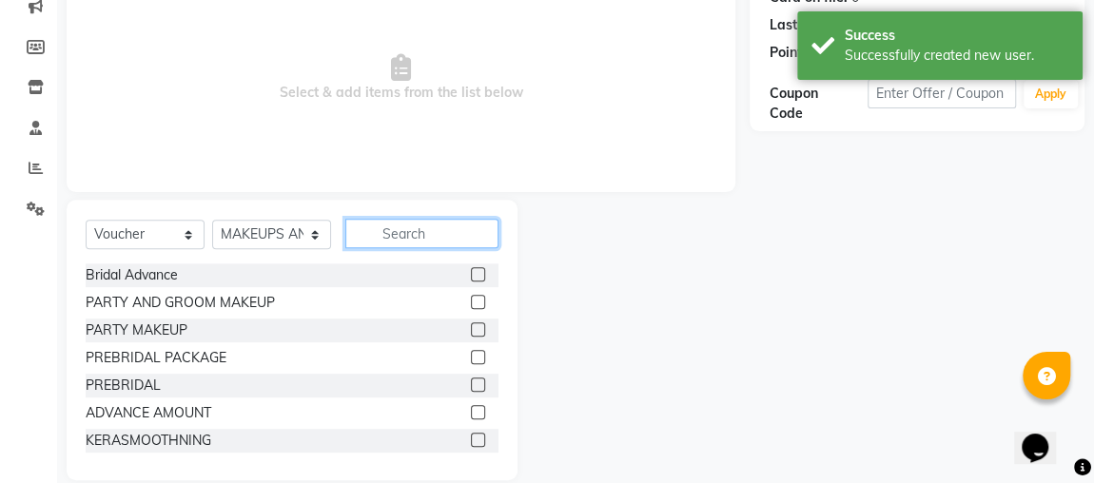
click at [430, 235] on input "text" at bounding box center [421, 233] width 153 height 29
click at [471, 332] on label at bounding box center [478, 329] width 14 height 14
click at [471, 332] on input "checkbox" at bounding box center [477, 330] width 12 height 12
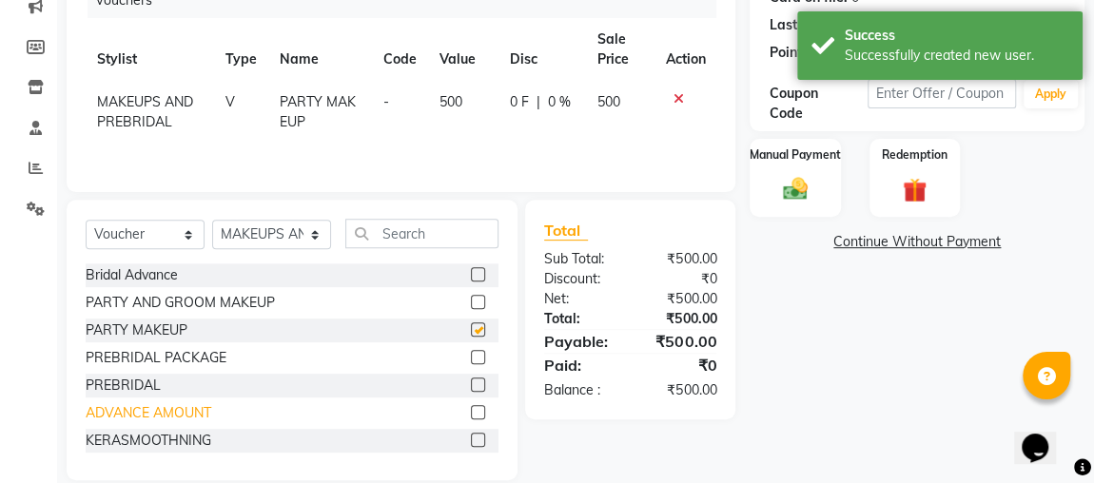
checkbox input "false"
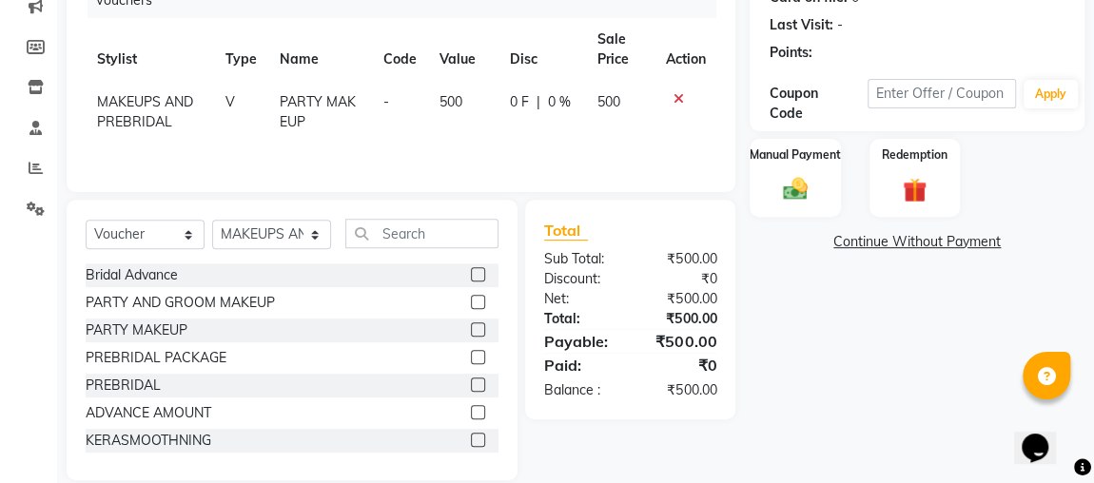
click at [455, 102] on span "500" at bounding box center [450, 101] width 23 height 17
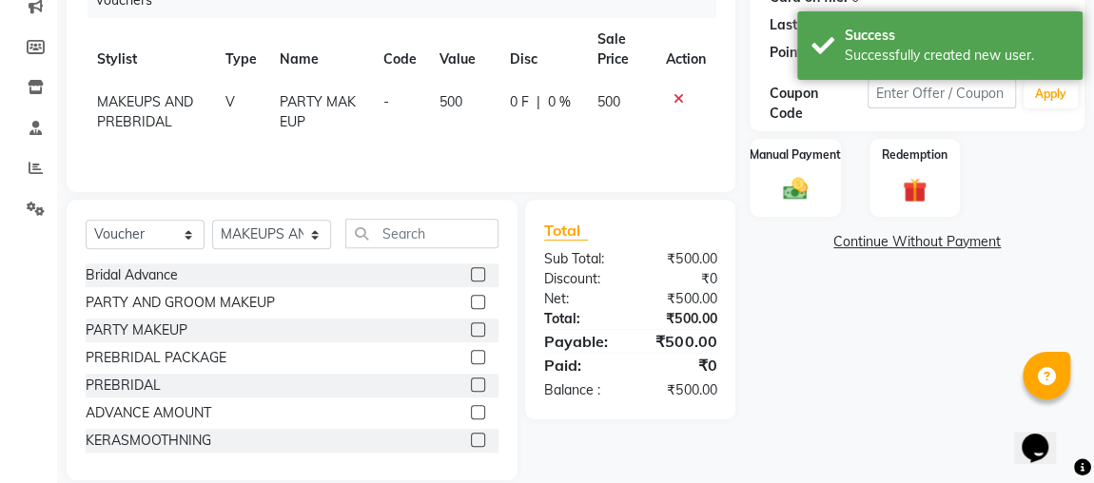
select select "24636"
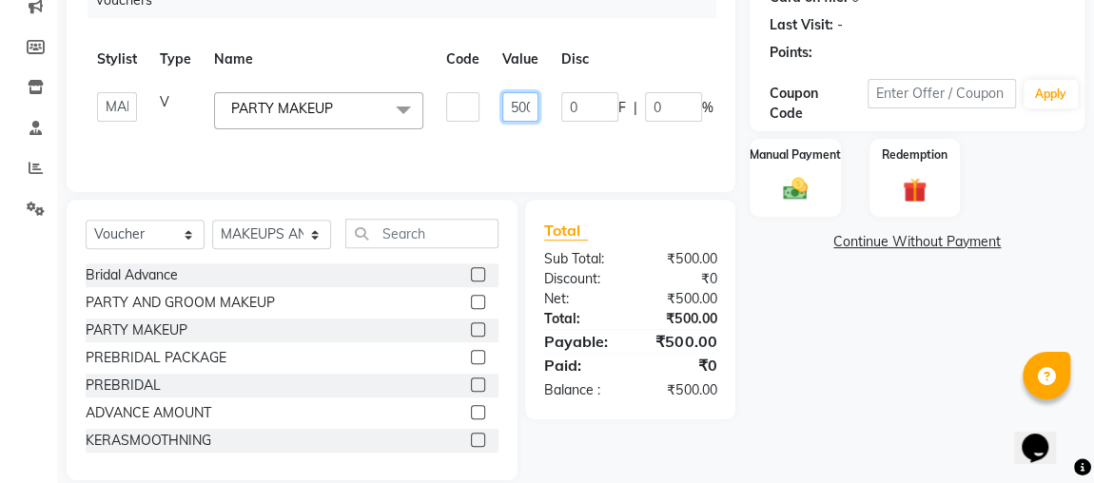
click at [516, 110] on input "500" at bounding box center [520, 106] width 36 height 29
type input "3000"
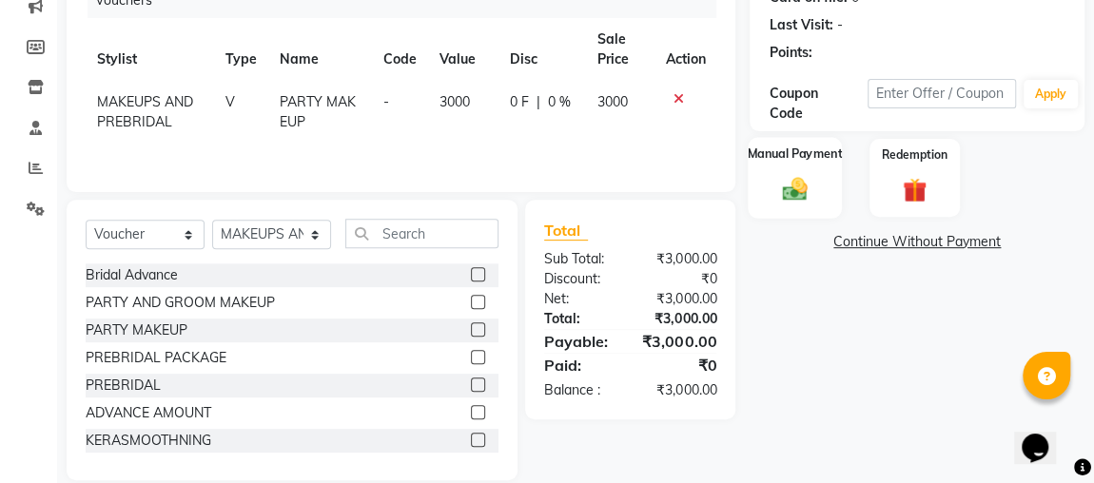
click at [826, 192] on div "Manual Payment" at bounding box center [794, 177] width 94 height 81
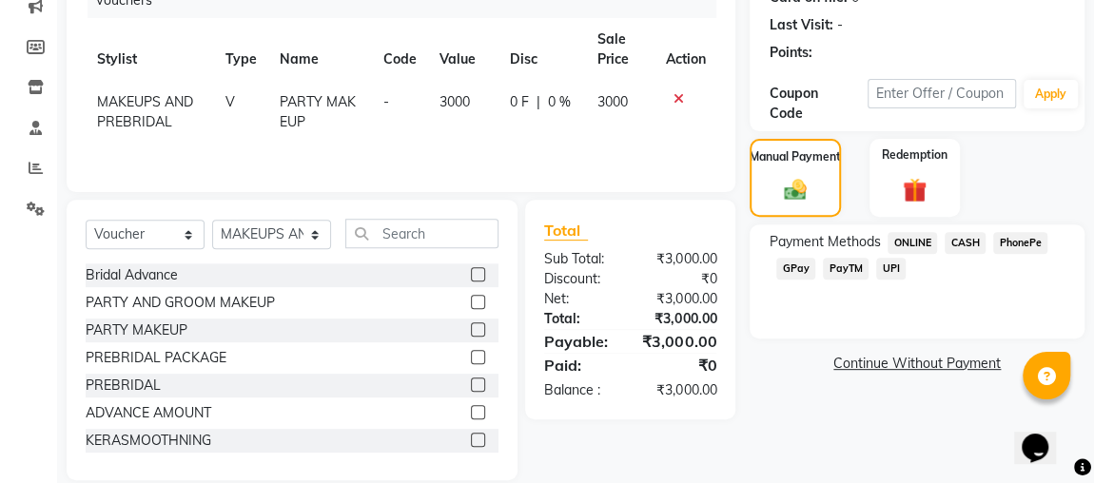
click at [968, 243] on span "CASH" at bounding box center [964, 243] width 41 height 22
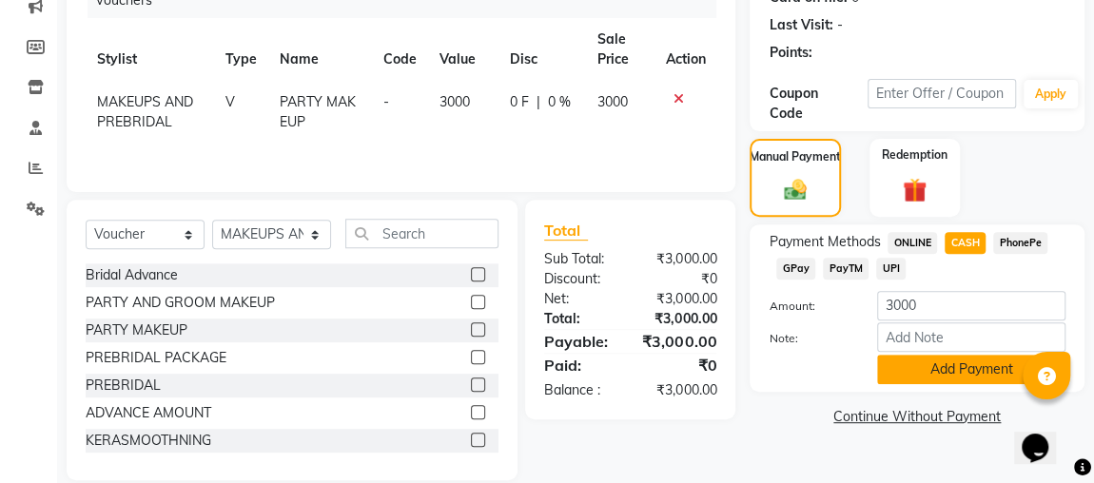
click at [958, 377] on button "Add Payment" at bounding box center [971, 369] width 188 height 29
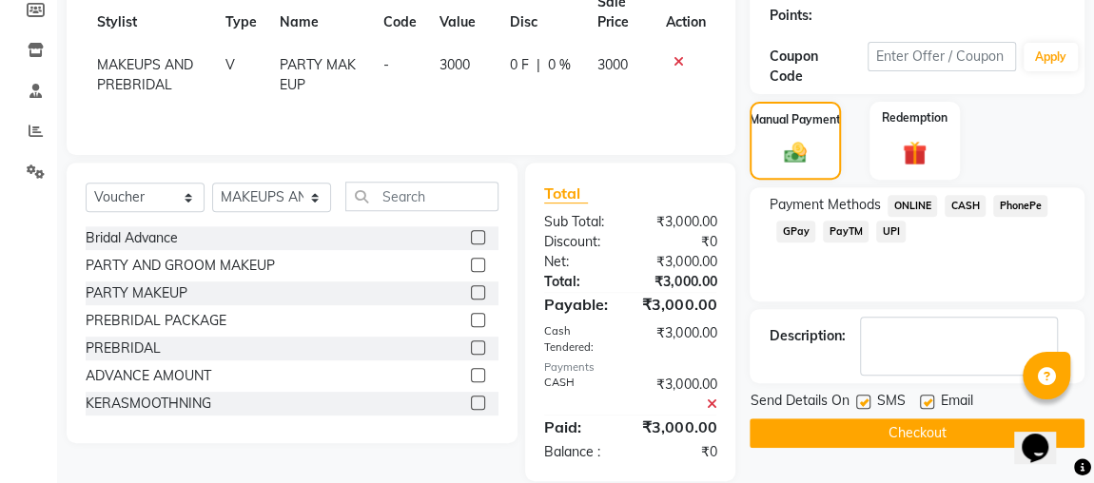
scroll to position [314, 0]
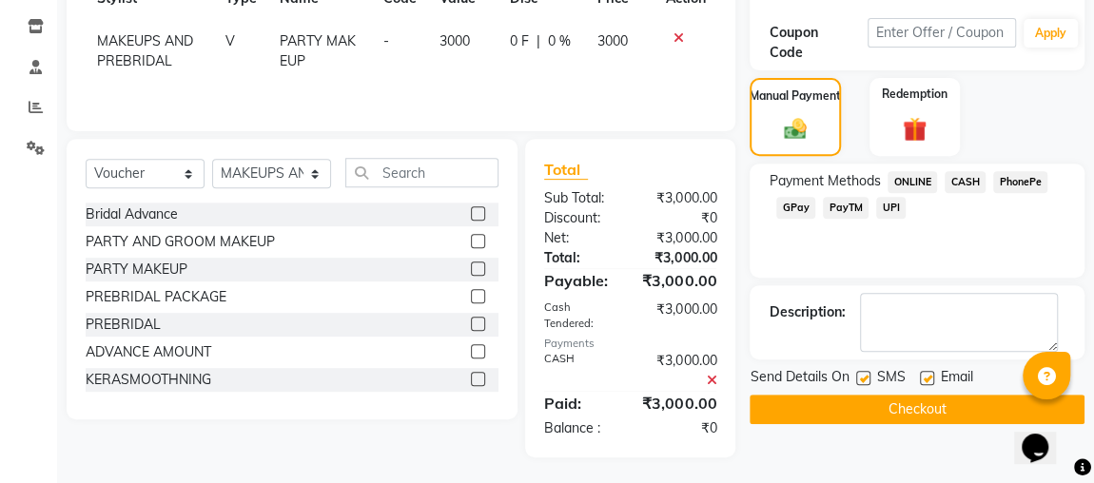
click at [935, 415] on button "Checkout" at bounding box center [916, 409] width 335 height 29
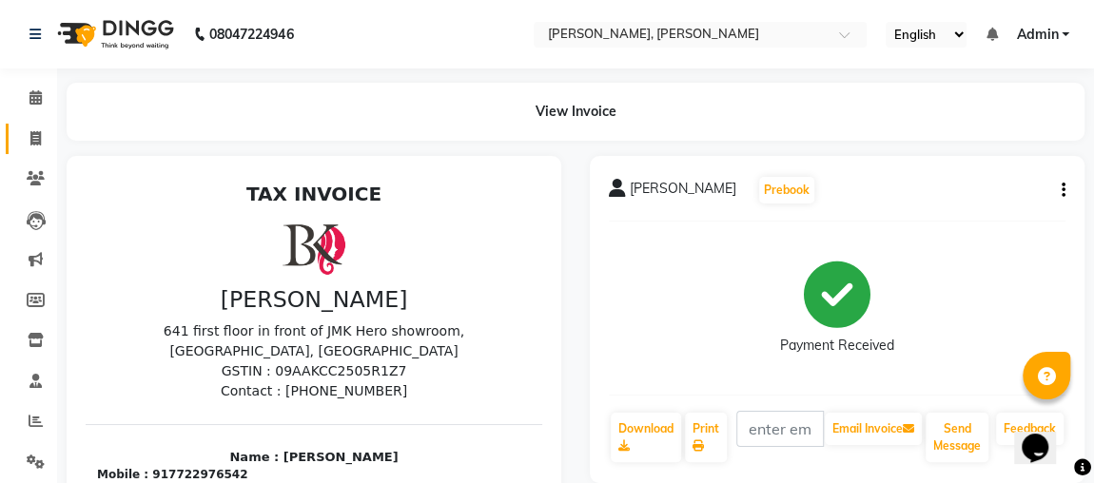
click at [38, 124] on link "Invoice" at bounding box center [29, 139] width 46 height 31
select select "service"
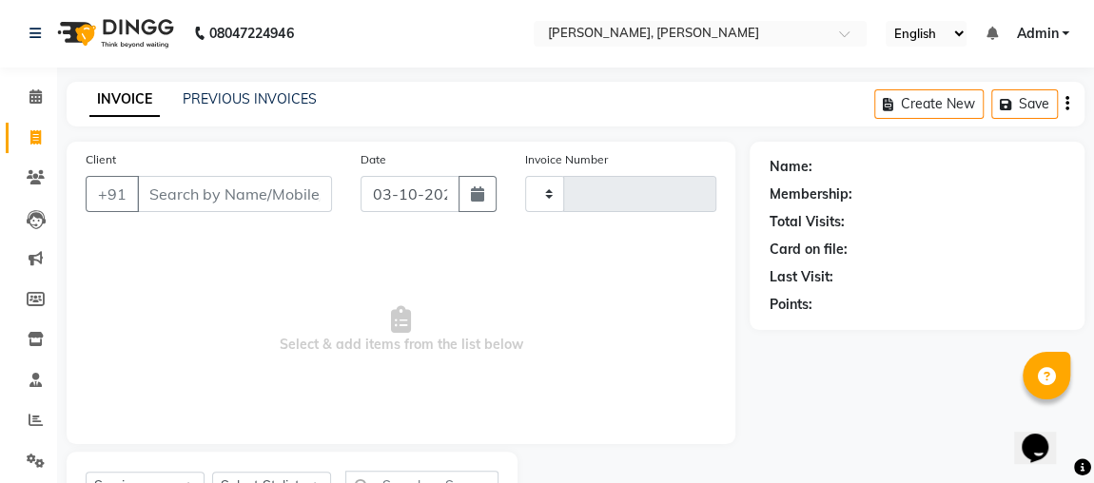
type input "2561"
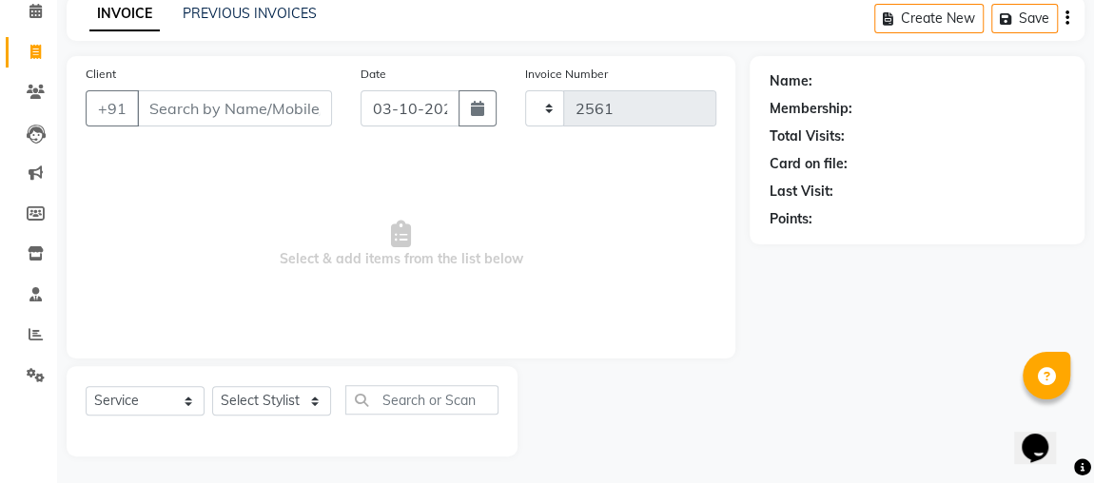
select select "4362"
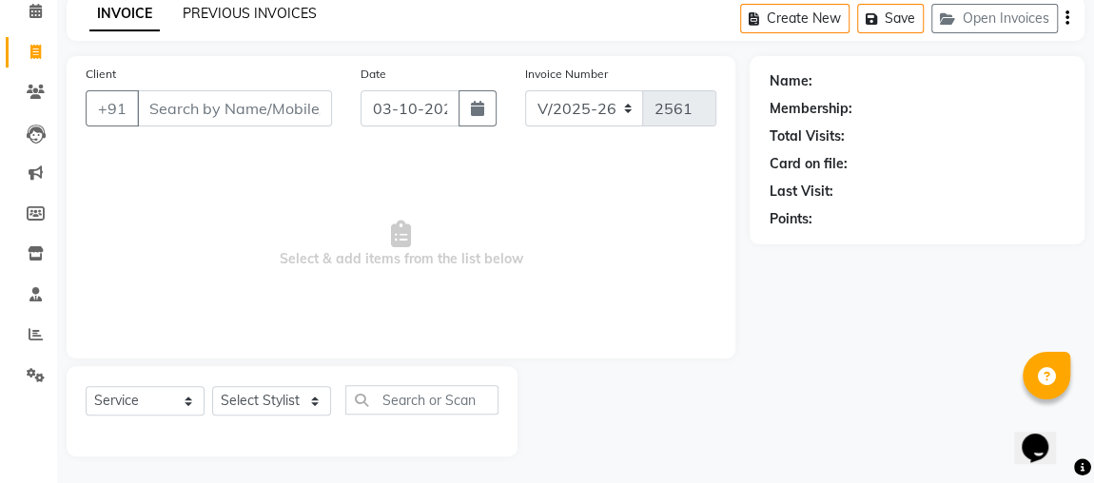
click at [274, 8] on link "PREVIOUS INVOICES" at bounding box center [250, 13] width 134 height 17
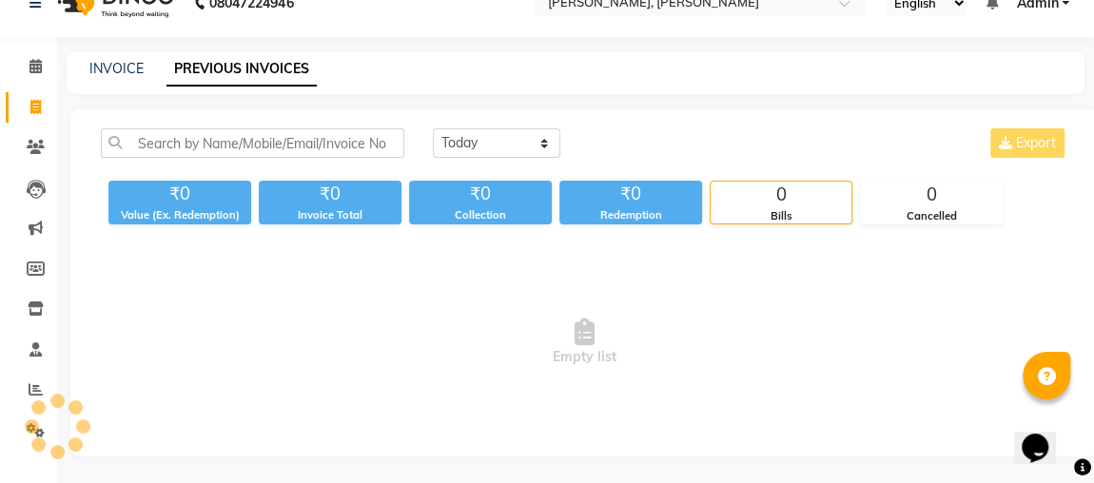
scroll to position [49, 0]
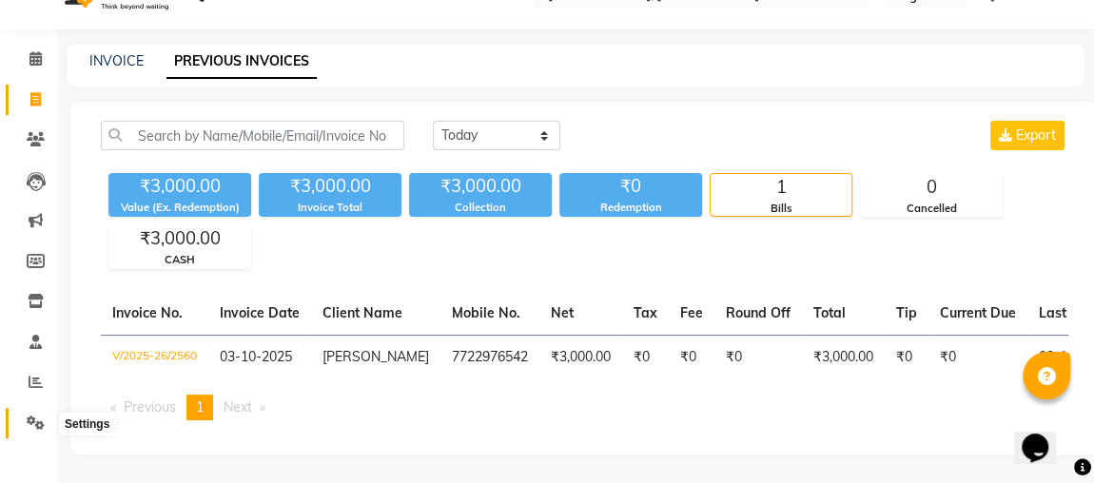
click at [27, 417] on icon at bounding box center [36, 423] width 18 height 14
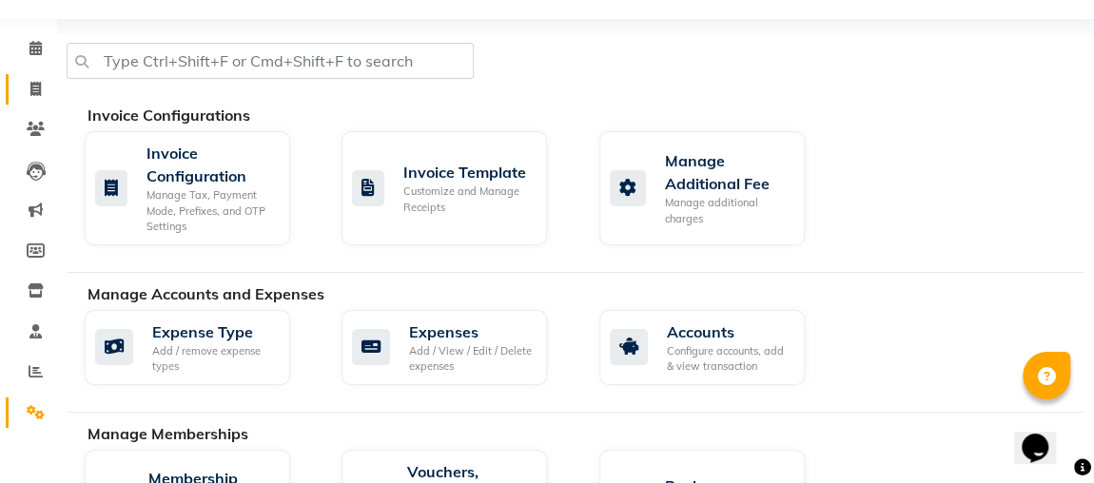
click at [49, 82] on span at bounding box center [35, 90] width 33 height 22
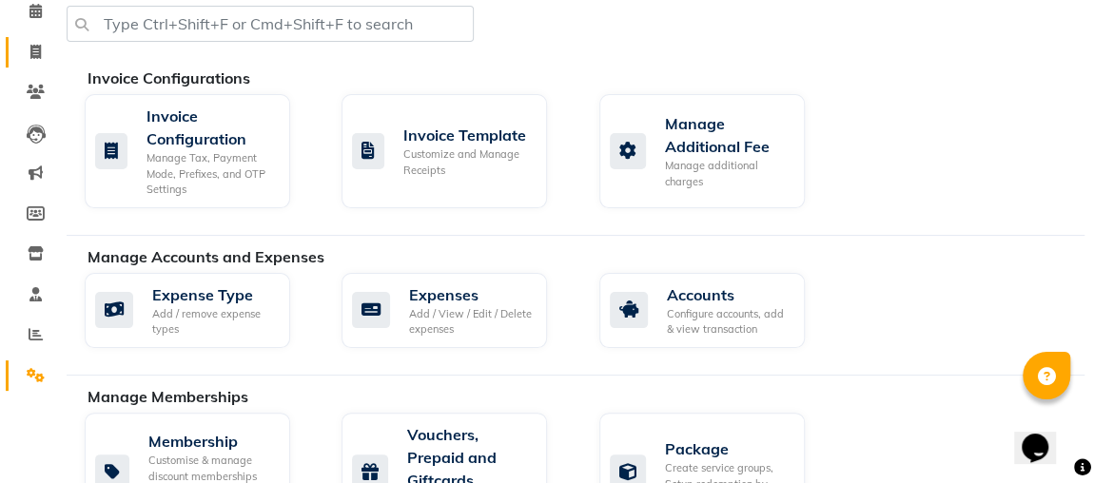
select select "service"
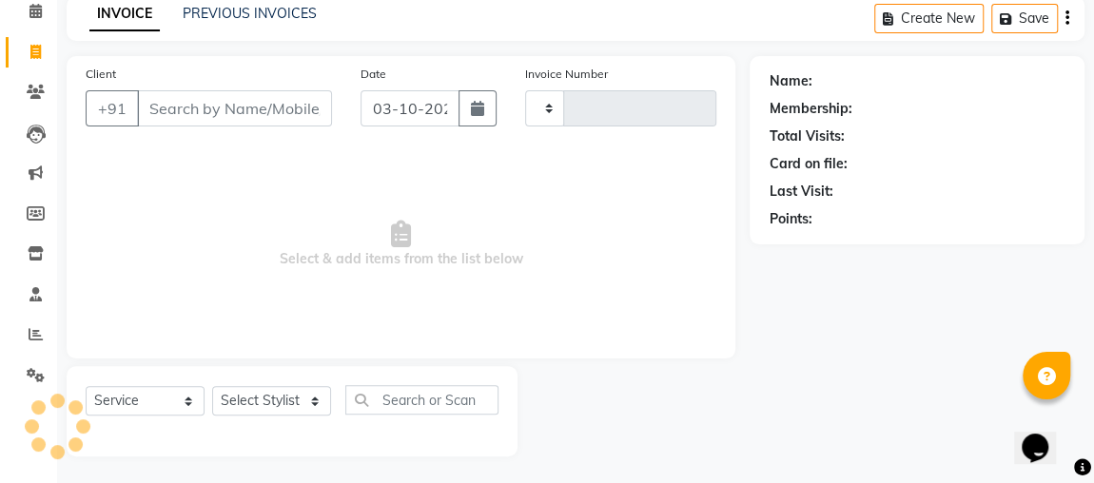
type input "2561"
select select "4362"
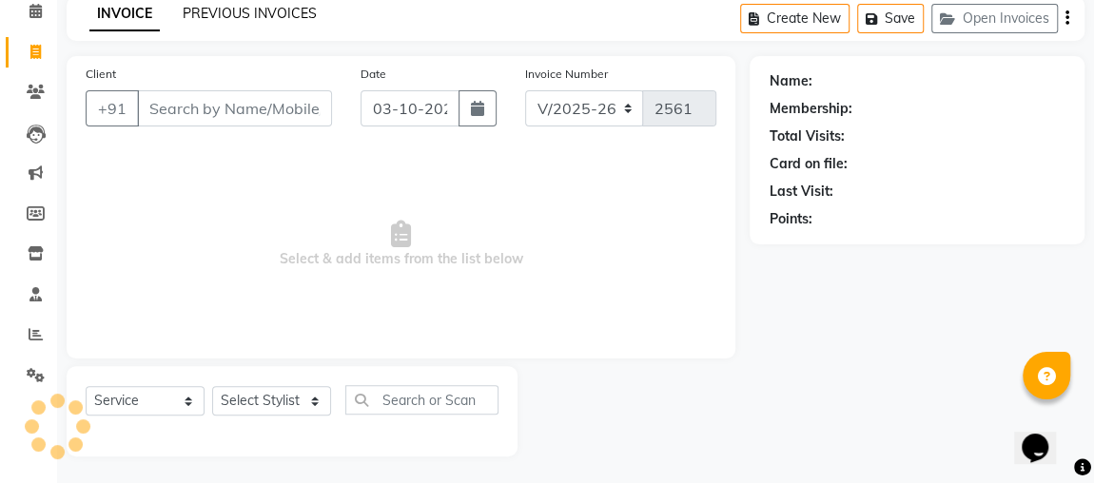
click at [276, 17] on link "PREVIOUS INVOICES" at bounding box center [250, 13] width 134 height 17
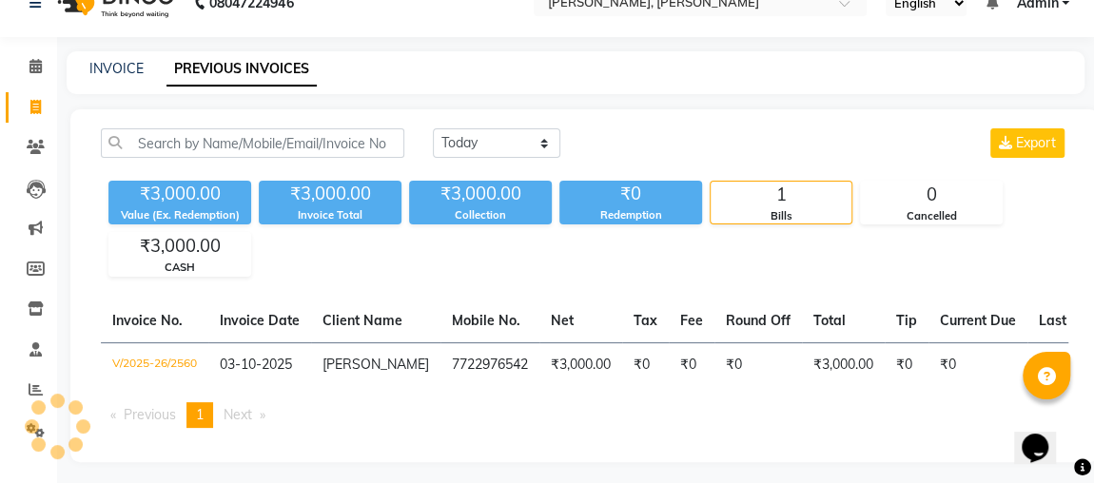
scroll to position [49, 0]
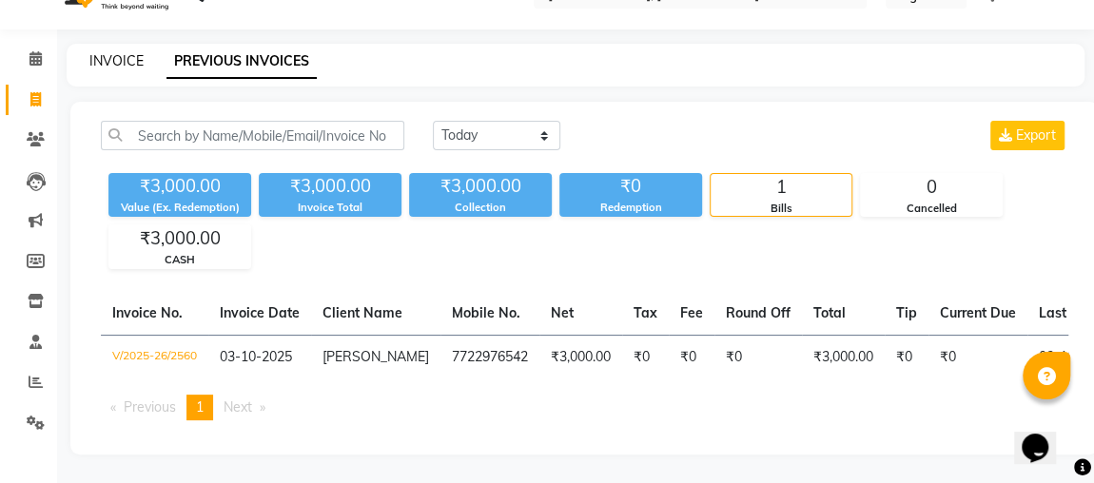
click at [103, 52] on link "INVOICE" at bounding box center [116, 60] width 54 height 17
select select "service"
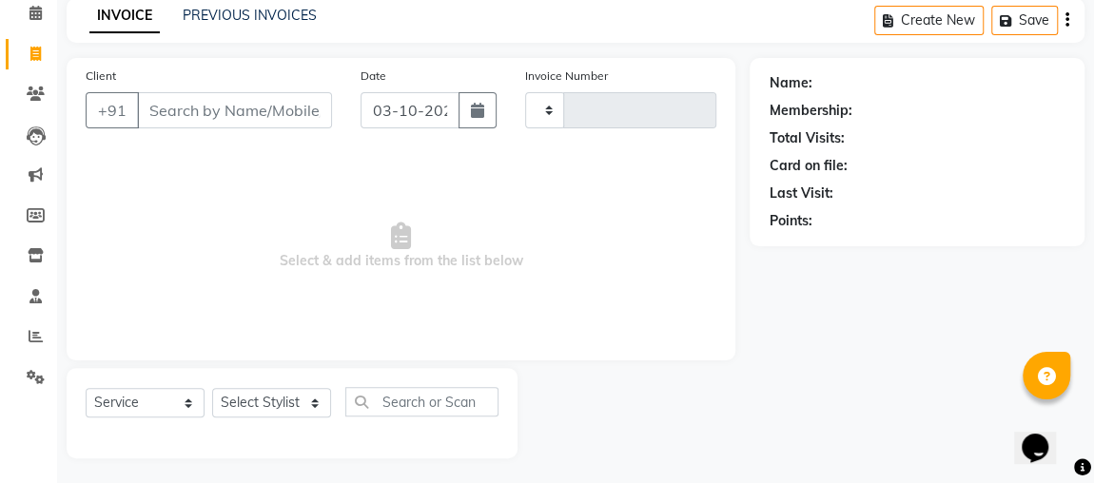
type input "2561"
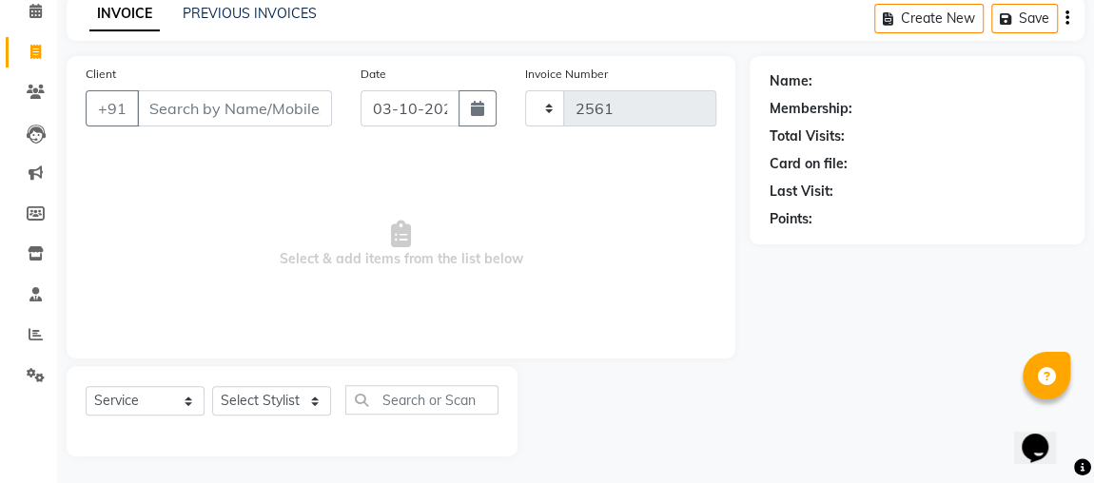
select select "4362"
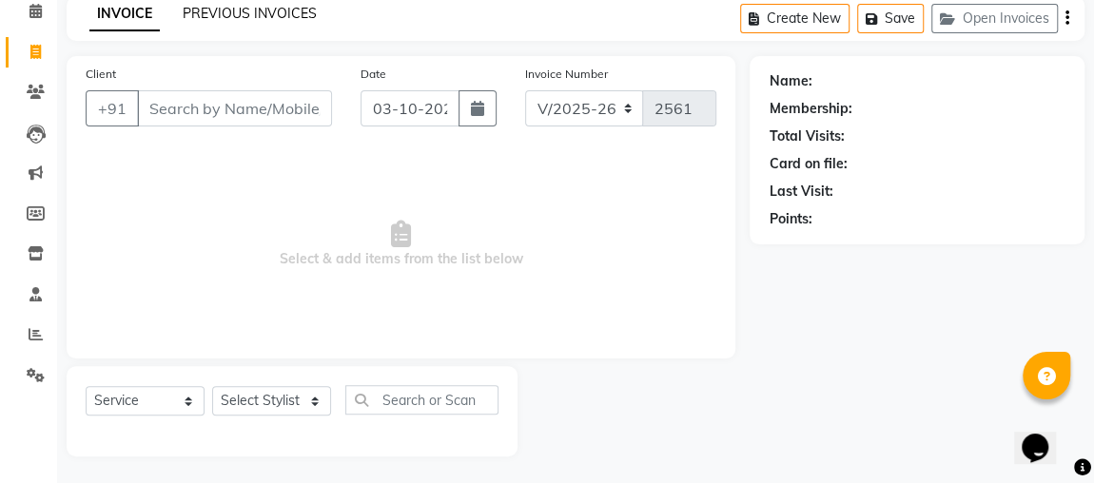
click at [252, 18] on link "PREVIOUS INVOICES" at bounding box center [250, 13] width 134 height 17
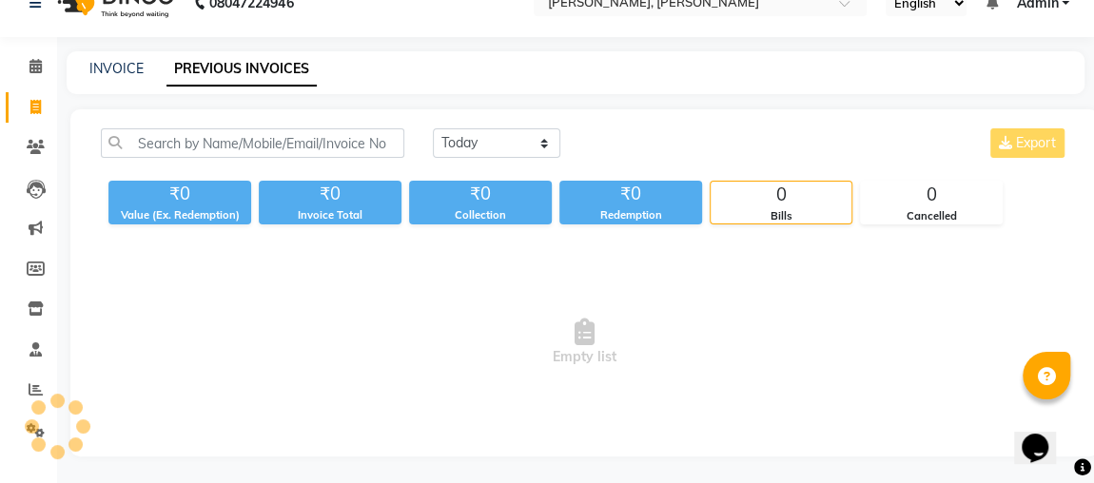
scroll to position [49, 0]
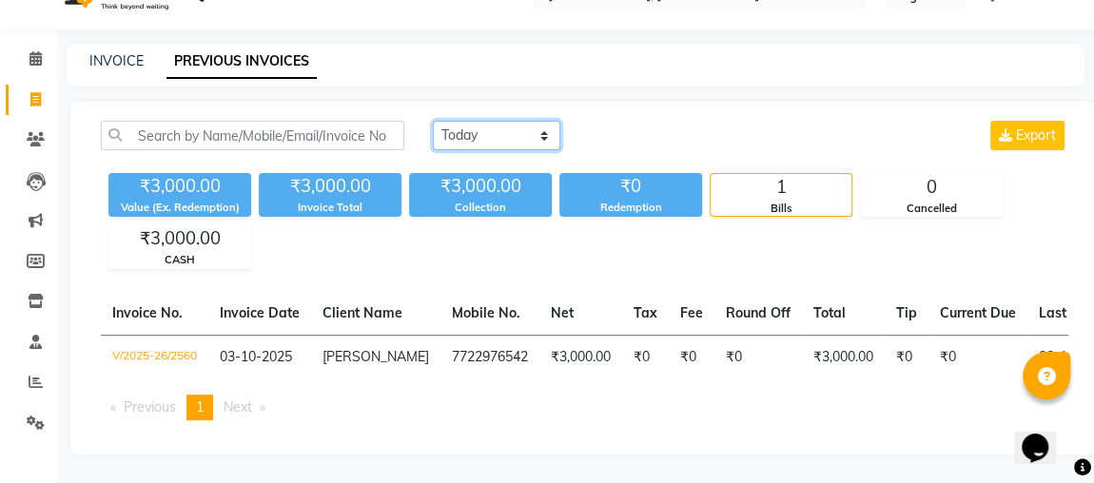
click at [472, 131] on select "[DATE] [DATE] Custom Range" at bounding box center [496, 135] width 127 height 29
select select "range"
click at [433, 121] on select "[DATE] [DATE] Custom Range" at bounding box center [496, 135] width 127 height 29
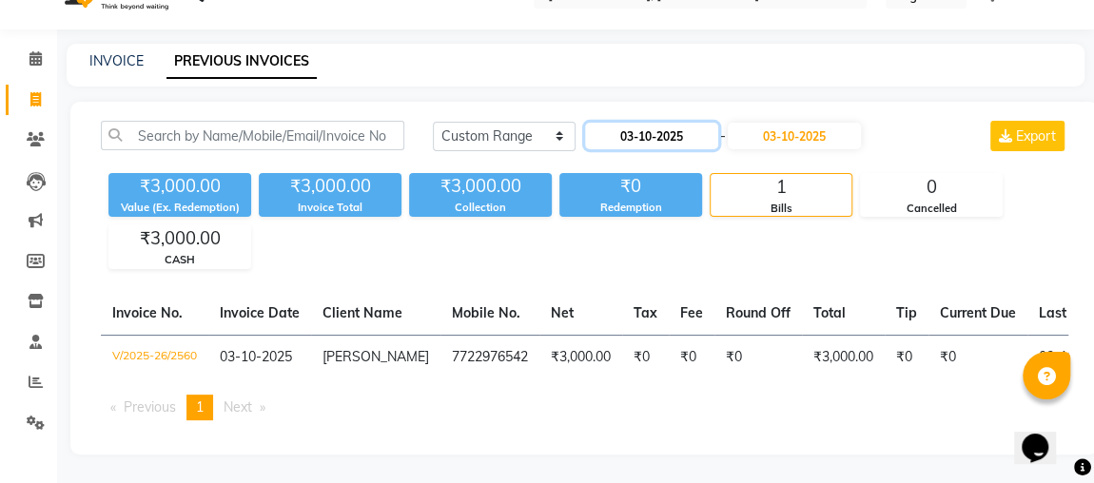
click at [666, 131] on input "03-10-2025" at bounding box center [651, 136] width 133 height 27
select select "10"
select select "2025"
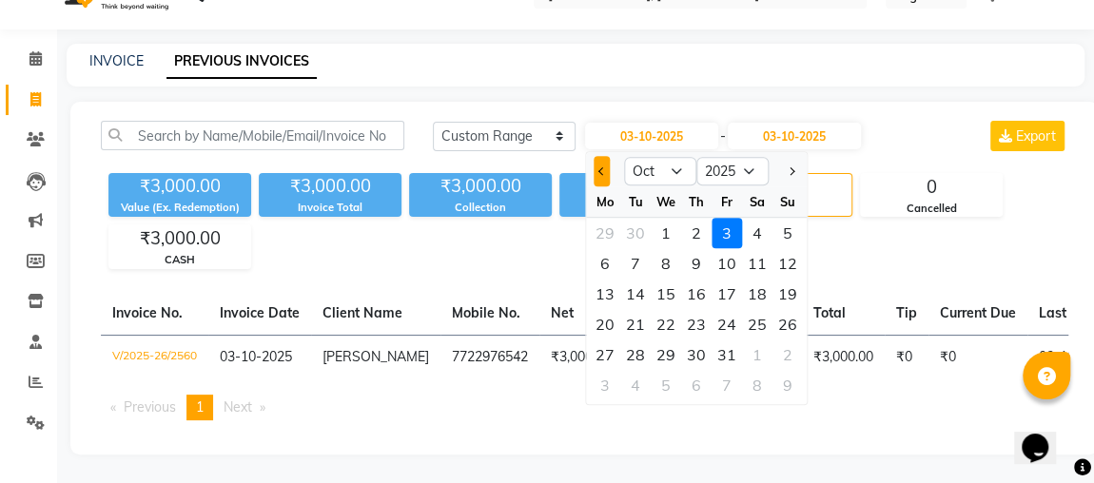
click at [598, 156] on button "Previous month" at bounding box center [601, 171] width 16 height 30
select select "9"
click at [665, 279] on div "17" at bounding box center [665, 294] width 30 height 30
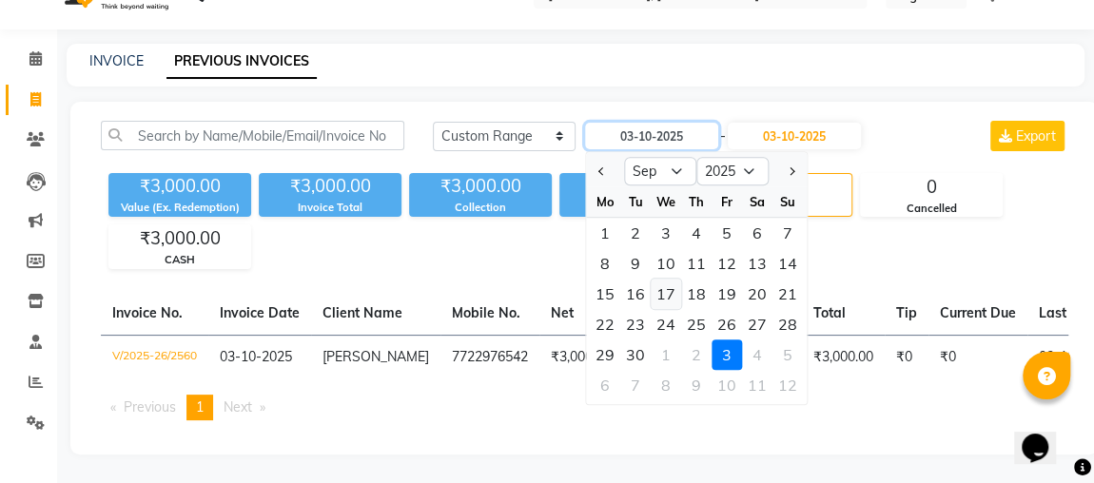
type input "[DATE]"
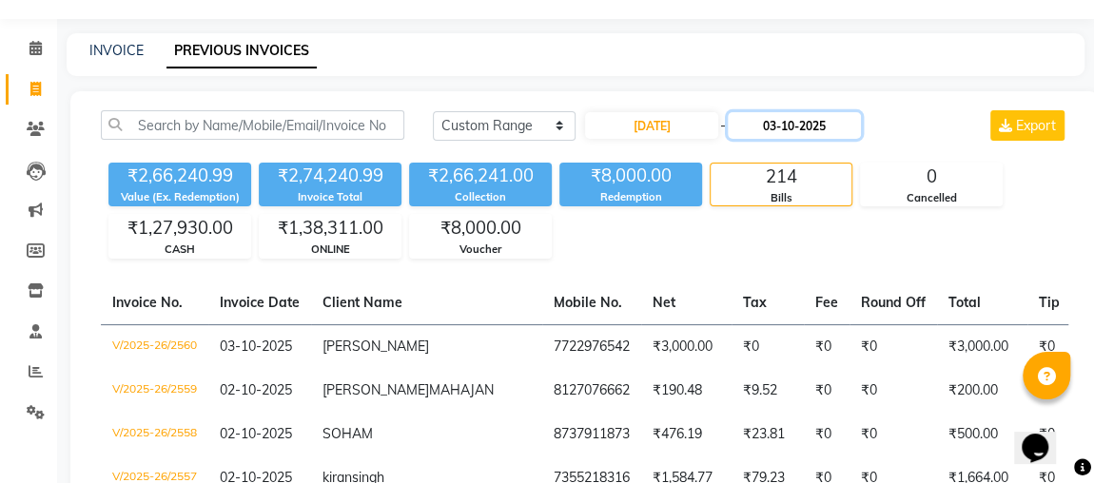
click at [803, 125] on input "03-10-2025" at bounding box center [794, 125] width 133 height 27
select select "10"
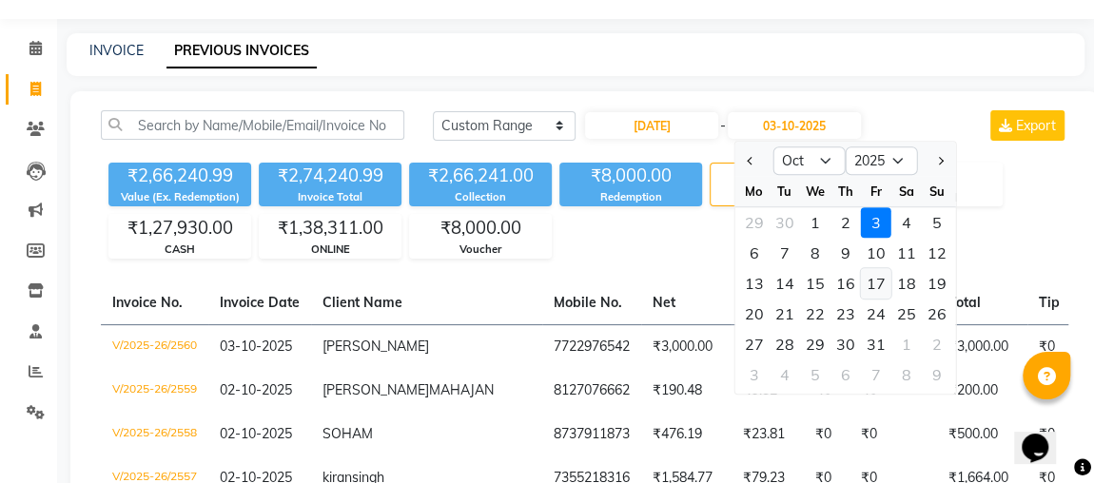
click at [876, 280] on div "17" at bounding box center [876, 283] width 30 height 30
type input "[DATE]"
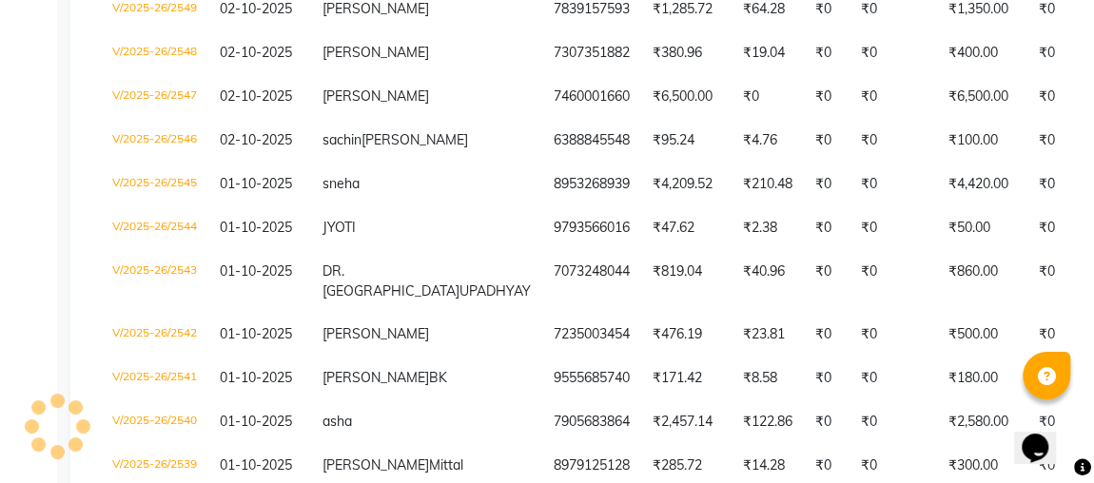
scroll to position [0, 0]
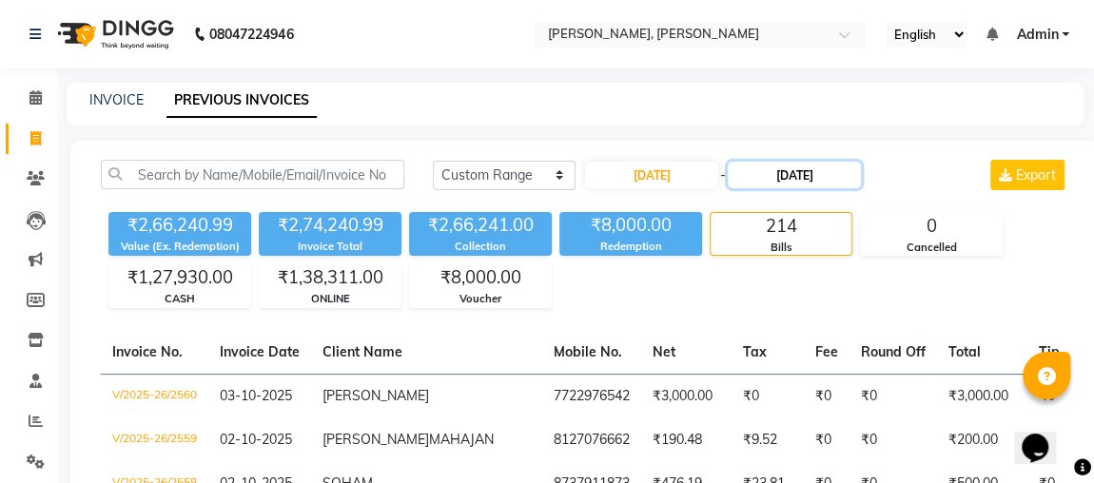
click at [818, 181] on input "[DATE]" at bounding box center [794, 175] width 133 height 27
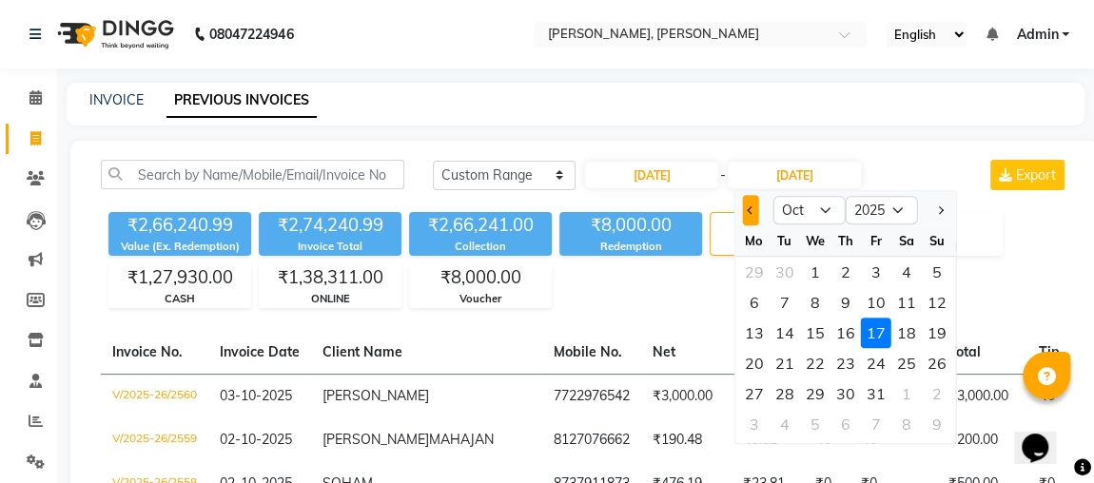
click at [752, 203] on button "Previous month" at bounding box center [751, 210] width 16 height 30
select select "9"
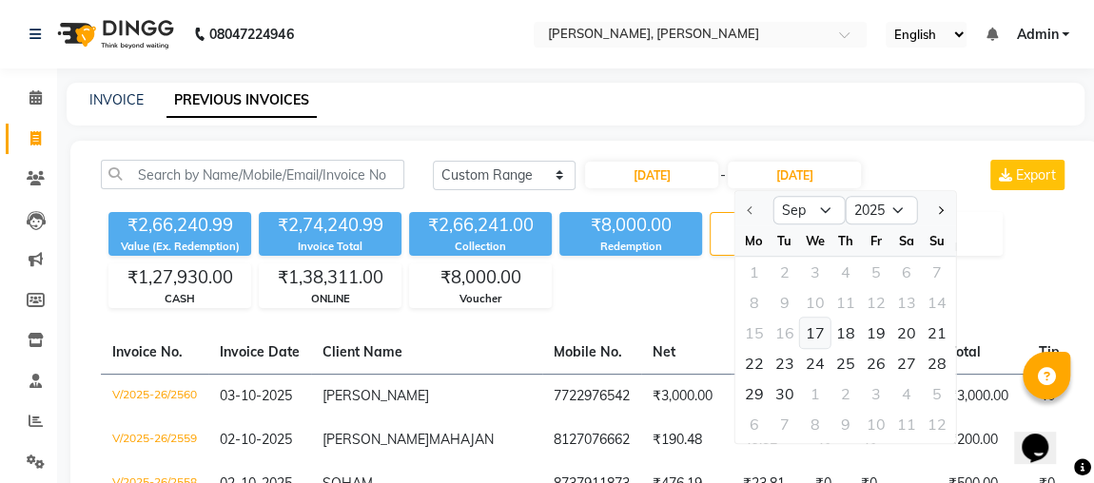
click at [814, 321] on div "17" at bounding box center [815, 333] width 30 height 30
type input "[DATE]"
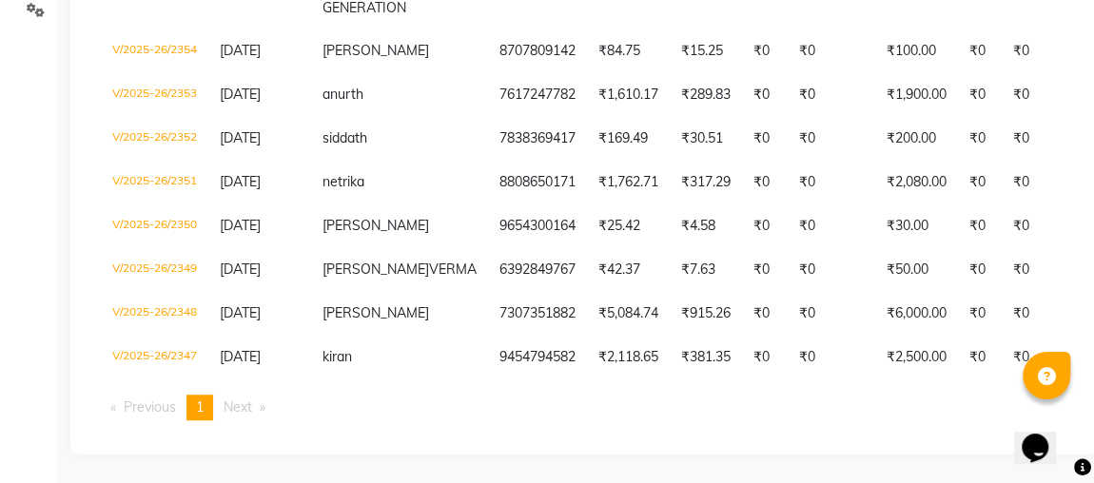
scroll to position [471, 0]
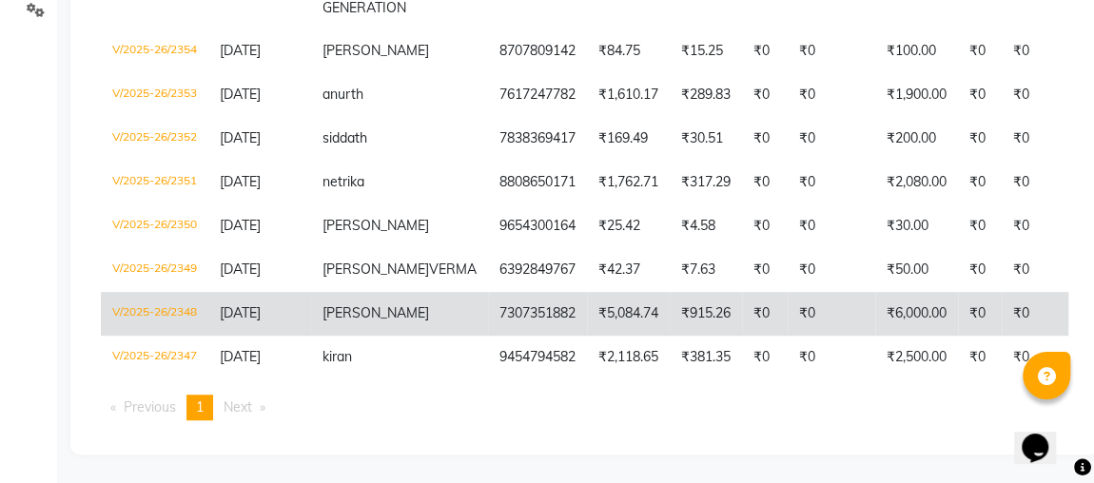
click at [875, 333] on td "₹6,000.00" at bounding box center [916, 314] width 83 height 44
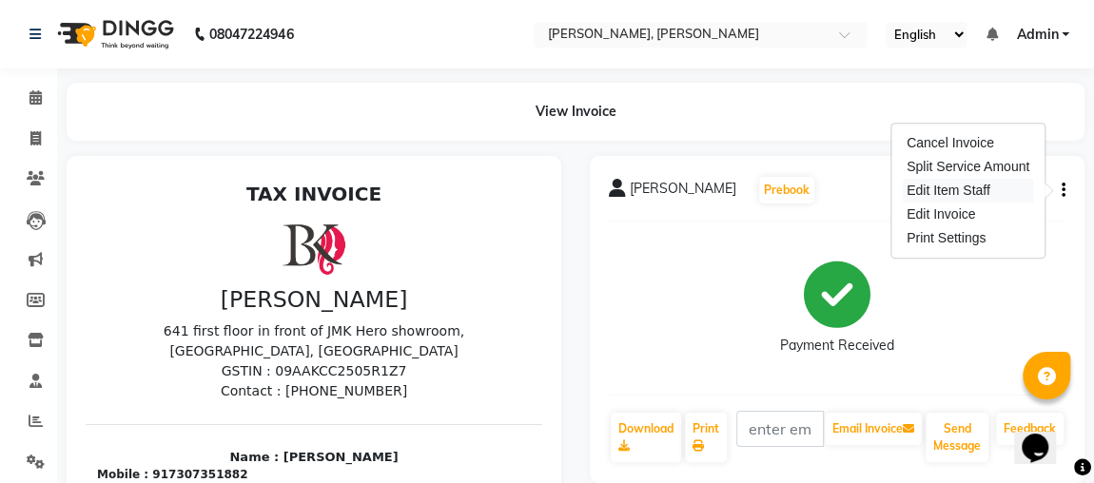
click at [987, 186] on div "Edit Item Staff" at bounding box center [968, 191] width 130 height 24
select select
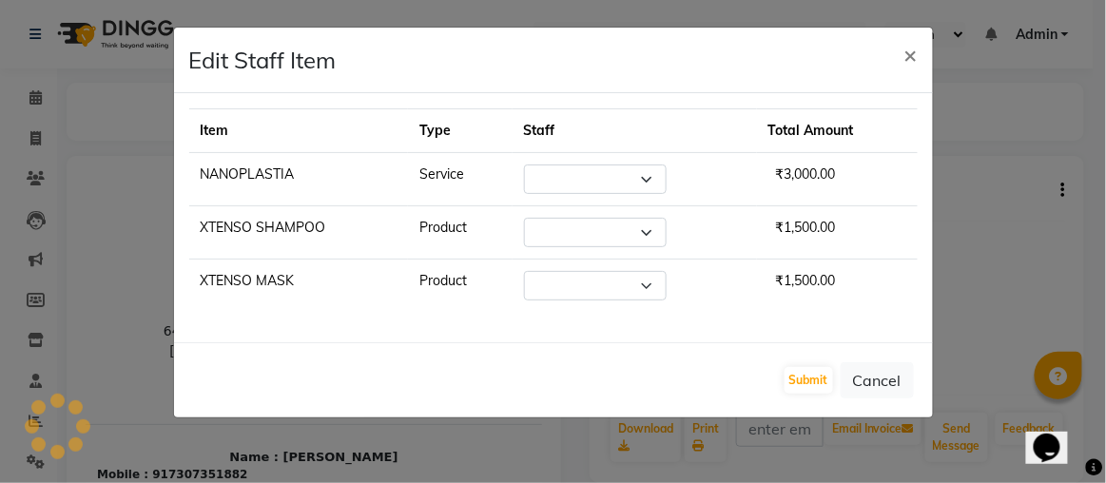
select select "86118"
select select "80456"
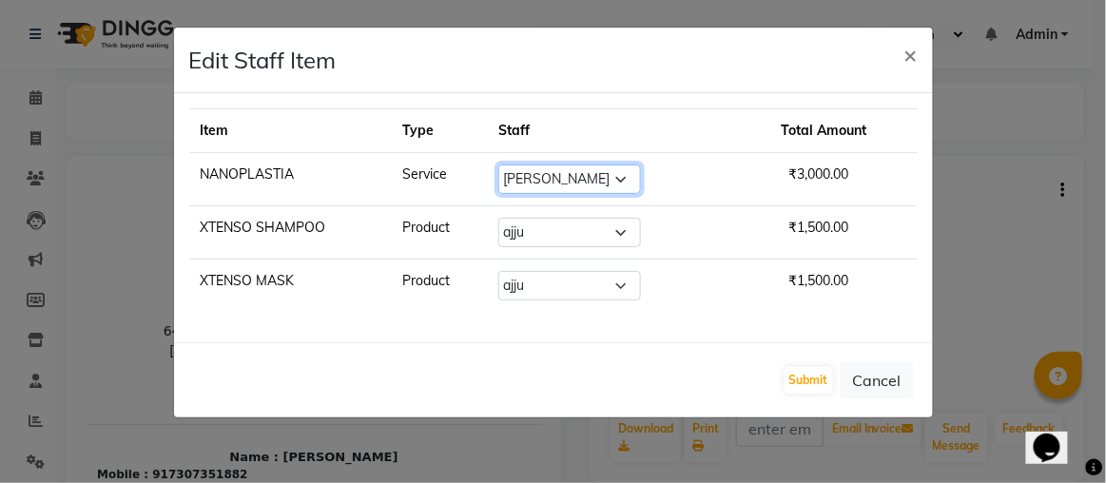
click at [561, 172] on select "Select Aftab ajju FARHAAN Gaurav khushi MAKEUPS AND PREBRIDAL nidhi PRACHI prin…" at bounding box center [569, 179] width 143 height 29
select select "82832"
click at [498, 165] on select "Select Aftab ajju FARHAAN Gaurav khushi MAKEUPS AND PREBRIDAL nidhi PRACHI prin…" at bounding box center [569, 179] width 143 height 29
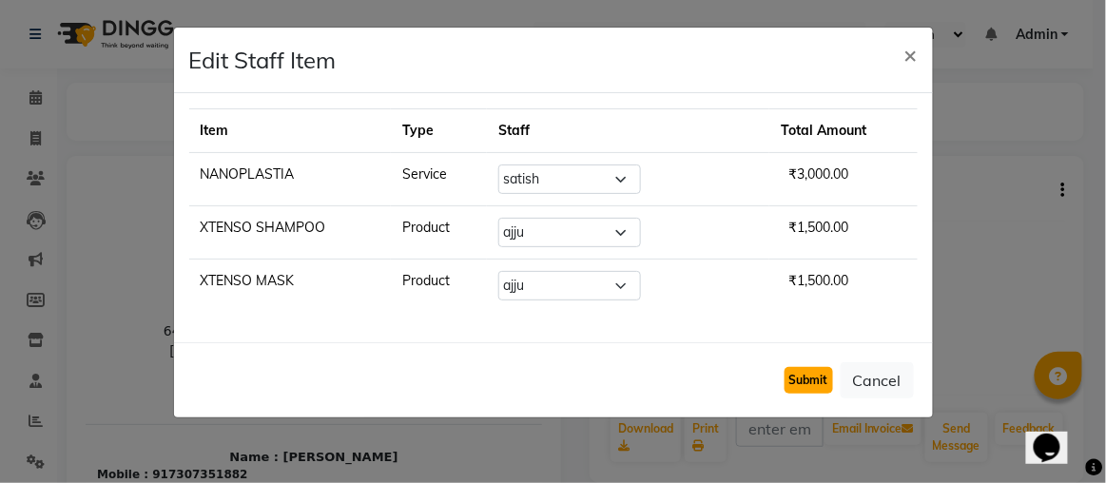
click at [810, 381] on button "Submit" at bounding box center [809, 380] width 49 height 27
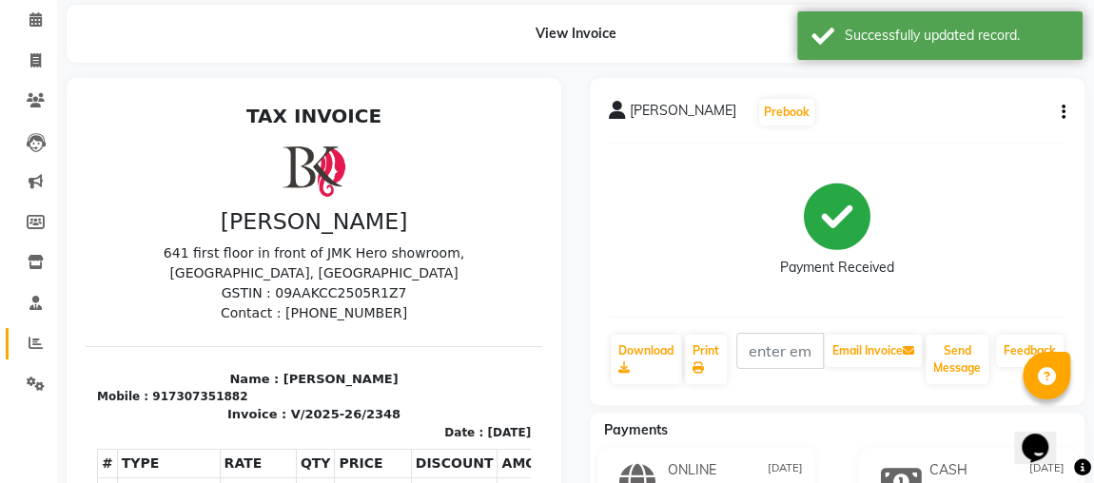
click at [48, 343] on span at bounding box center [35, 344] width 33 height 22
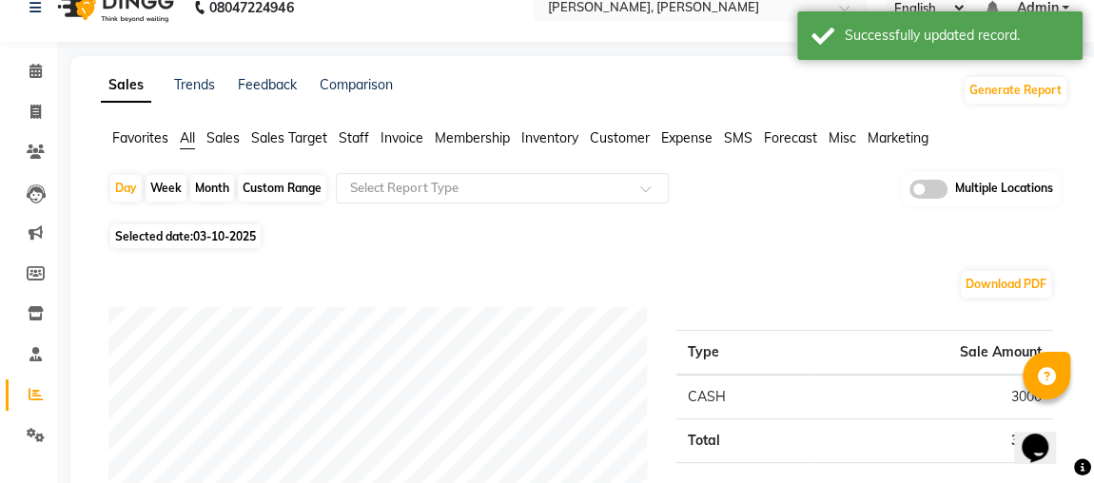
scroll to position [78, 0]
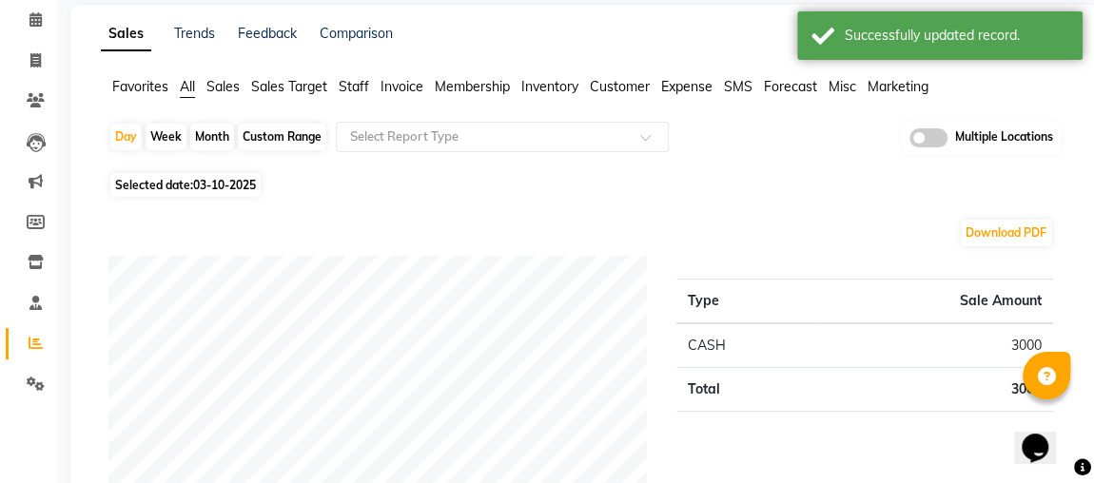
click at [222, 140] on div "Month" at bounding box center [212, 137] width 44 height 27
select select "10"
select select "2025"
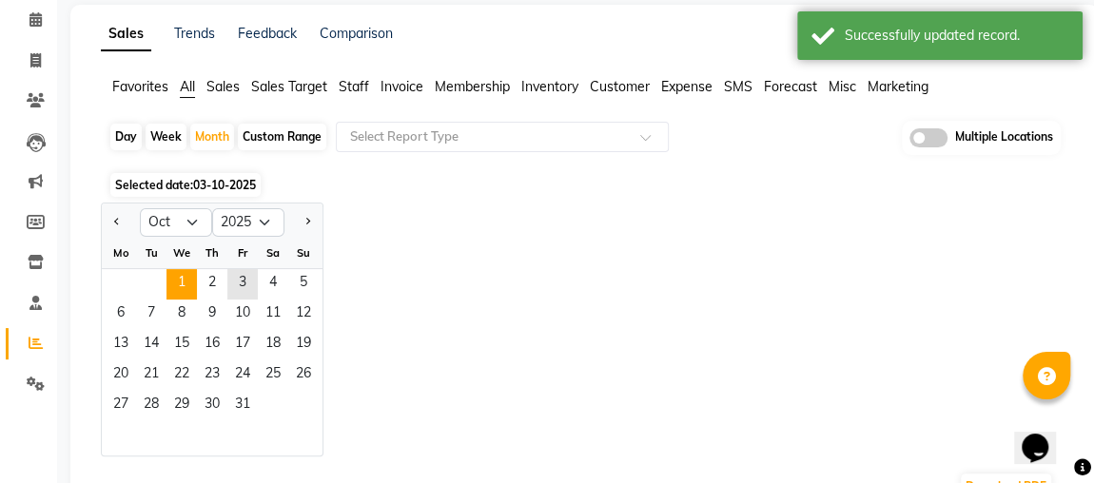
click at [182, 275] on span "1" at bounding box center [181, 284] width 30 height 30
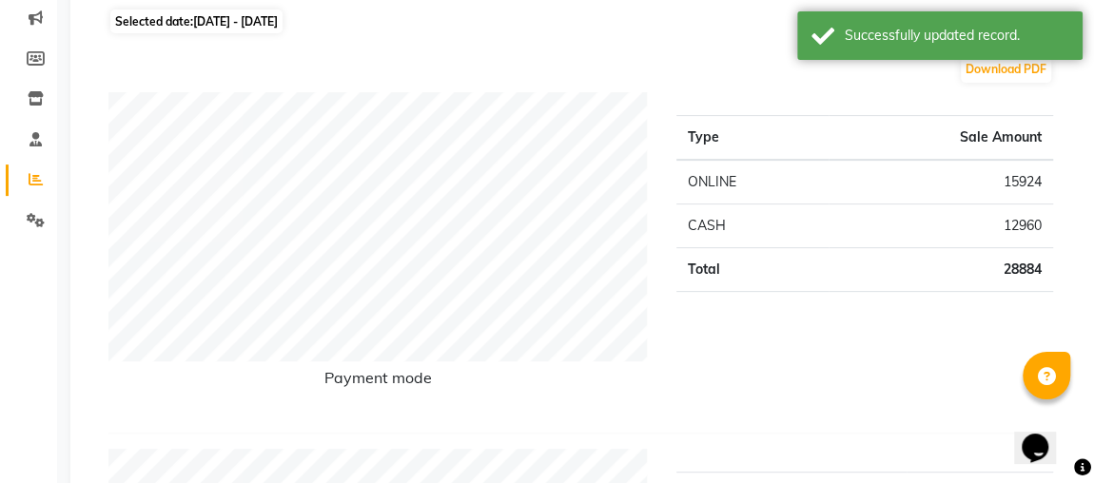
scroll to position [0, 0]
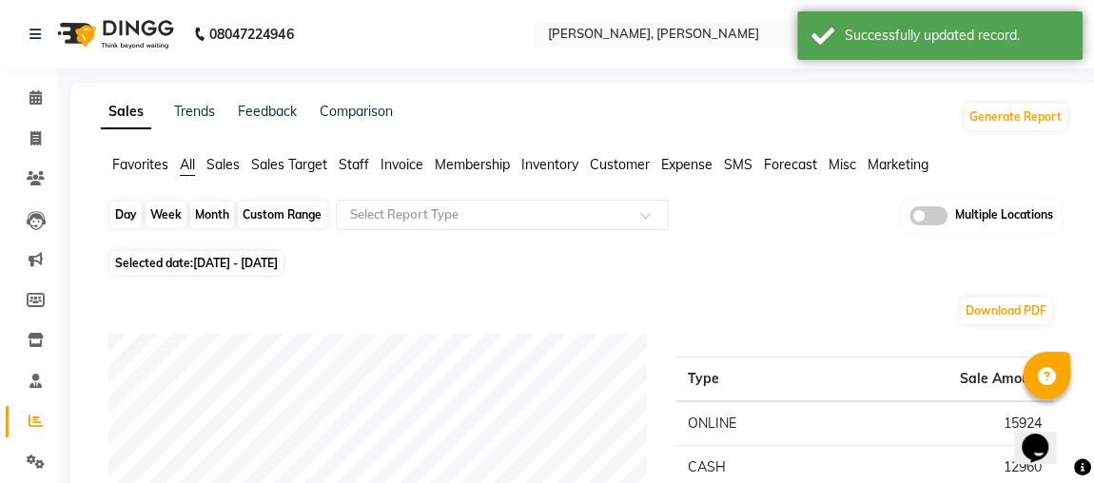
click at [215, 210] on div "Month" at bounding box center [212, 215] width 44 height 27
select select "10"
select select "2025"
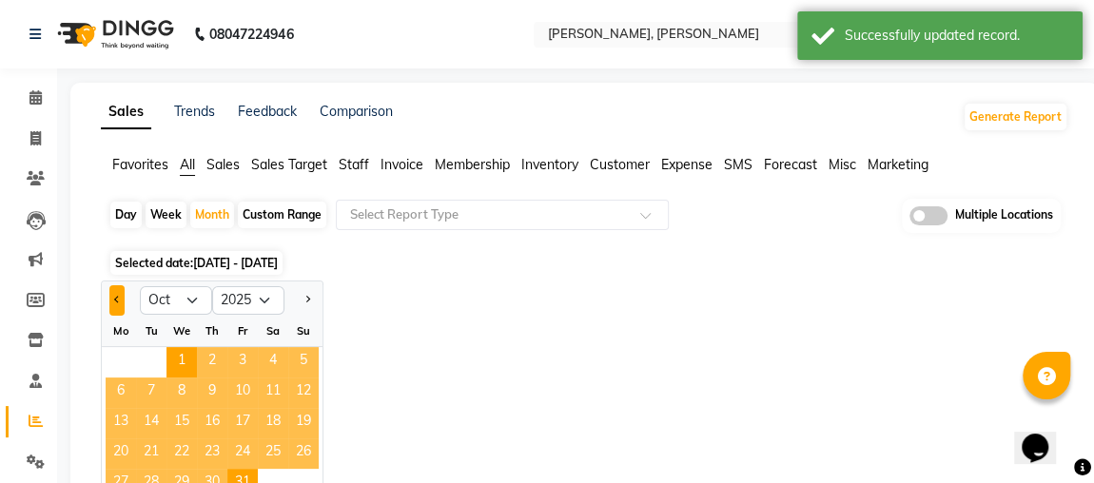
click at [110, 288] on button "Previous month" at bounding box center [116, 300] width 15 height 30
select select "9"
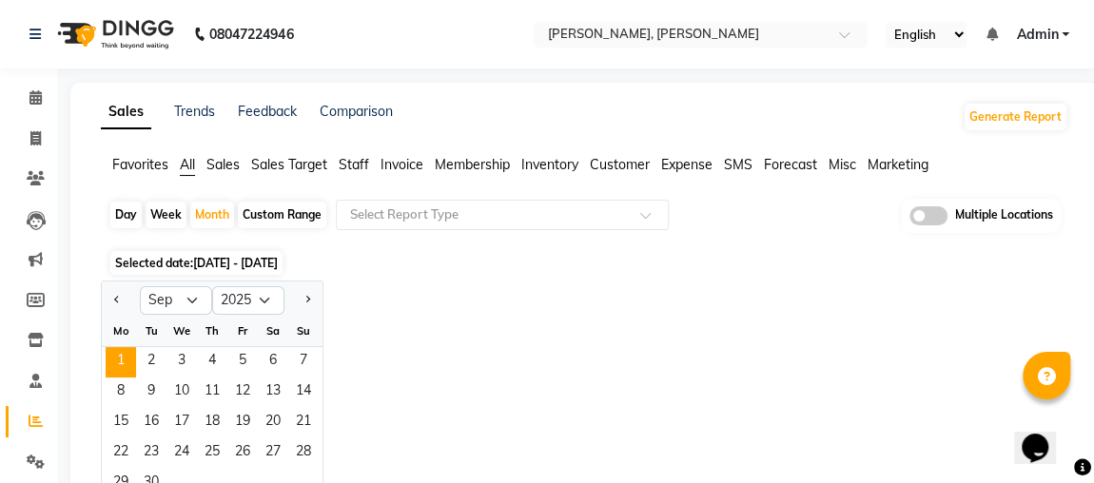
click at [118, 358] on span "1" at bounding box center [121, 362] width 30 height 30
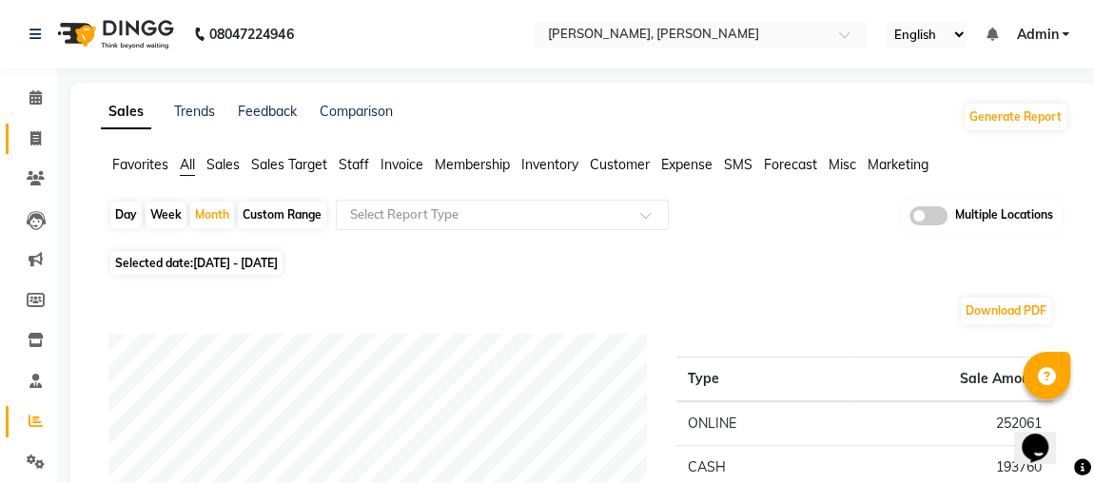
click at [46, 137] on span at bounding box center [35, 139] width 33 height 22
select select "service"
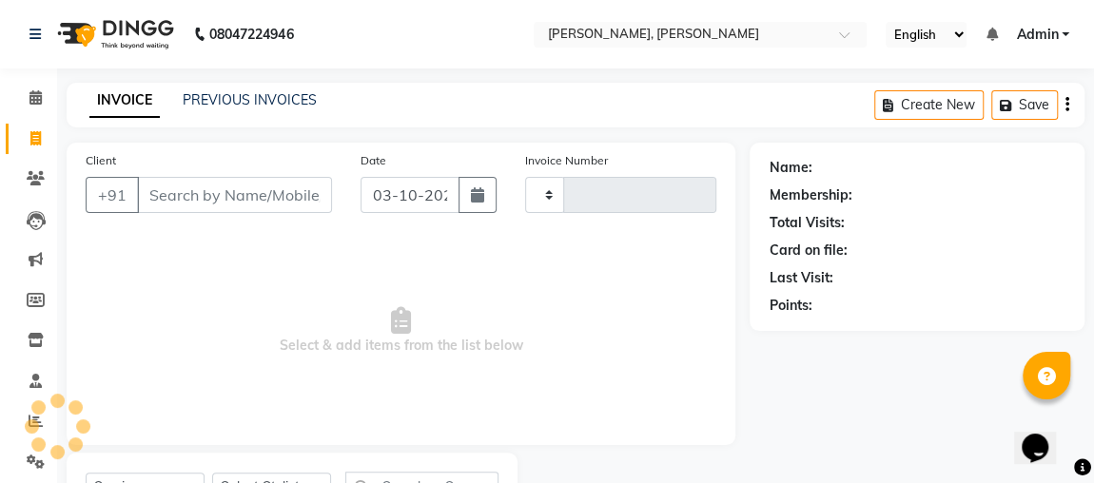
scroll to position [87, 0]
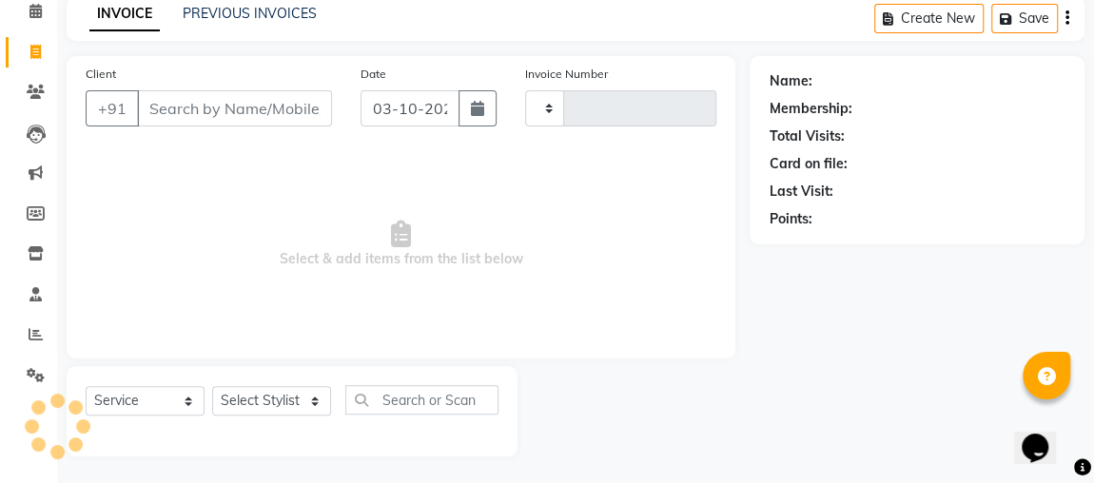
type input "2561"
select select "4362"
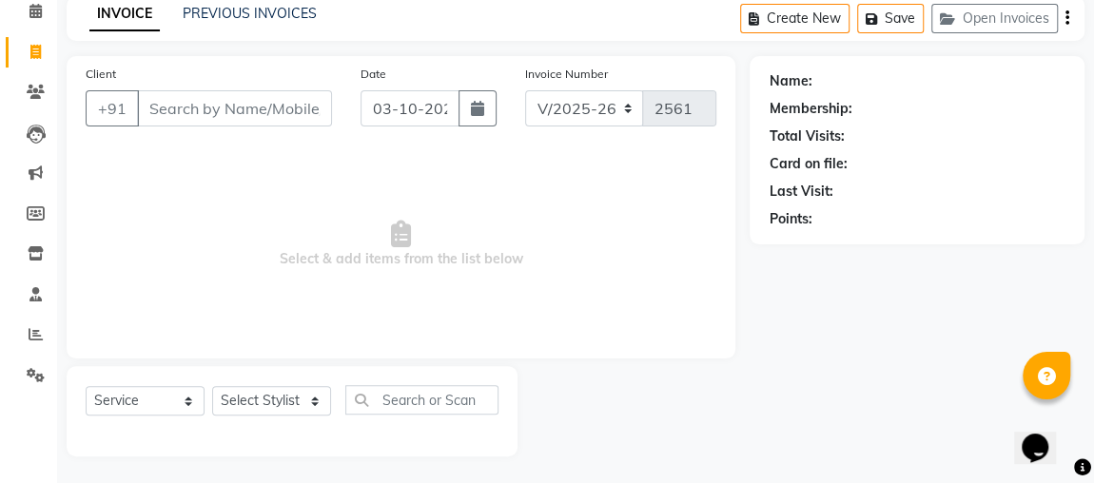
click at [254, 96] on input "Client" at bounding box center [234, 108] width 195 height 36
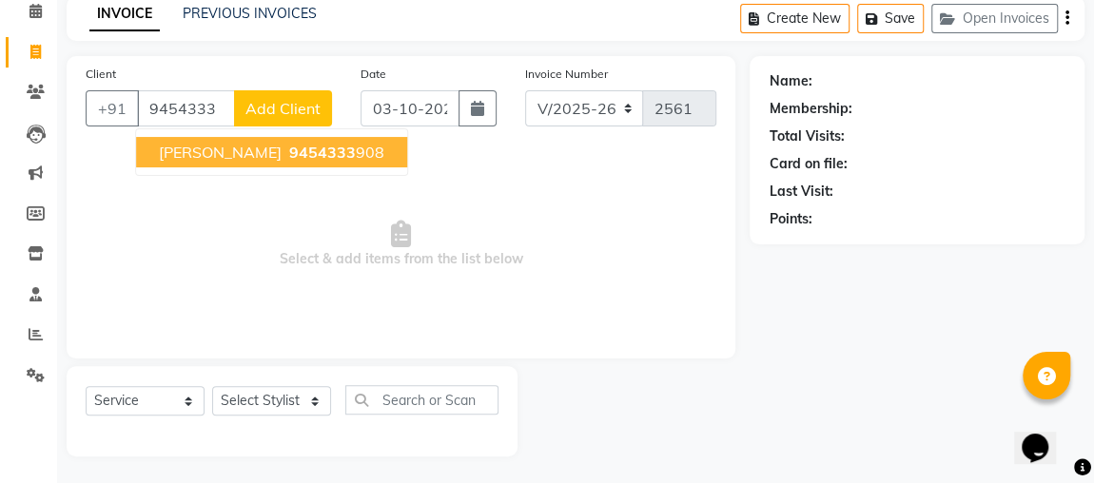
click at [294, 150] on ngb-highlight "9454333 908" at bounding box center [334, 152] width 99 height 19
type input "9454333908"
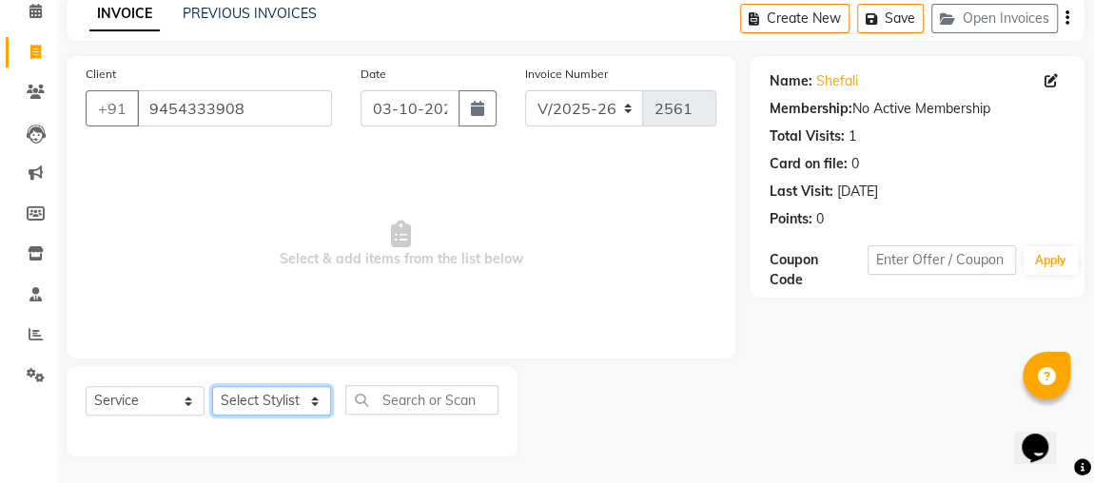
click at [275, 403] on select "Select Stylist [PERSON_NAME] [PERSON_NAME] [PERSON_NAME] MAKEUPS AND PREBRIDAL …" at bounding box center [271, 400] width 119 height 29
select select "86118"
click at [212, 386] on select "Select Stylist [PERSON_NAME] [PERSON_NAME] [PERSON_NAME] MAKEUPS AND PREBRIDAL …" at bounding box center [271, 400] width 119 height 29
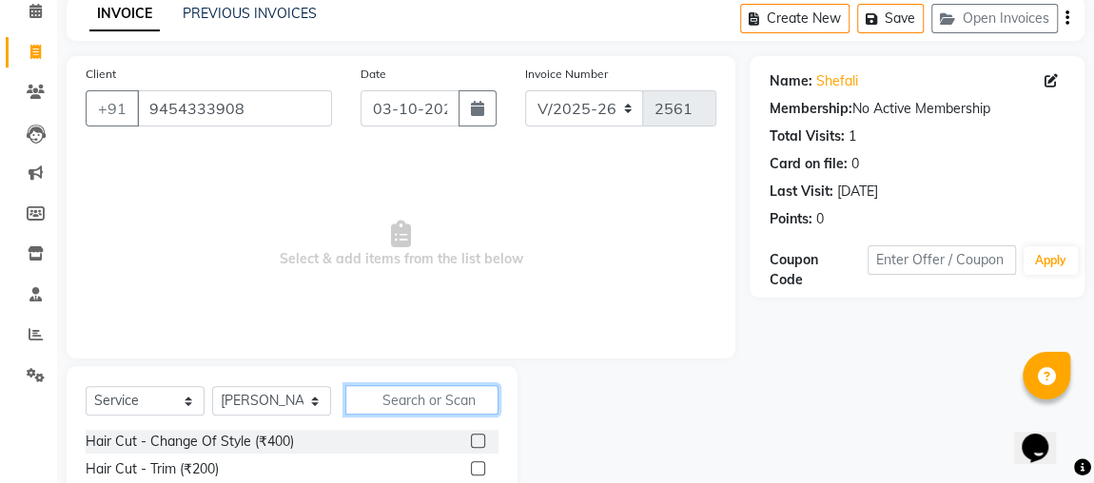
click at [438, 398] on input "text" at bounding box center [421, 399] width 153 height 29
click at [471, 438] on label at bounding box center [478, 441] width 14 height 14
click at [471, 438] on input "checkbox" at bounding box center [477, 442] width 12 height 12
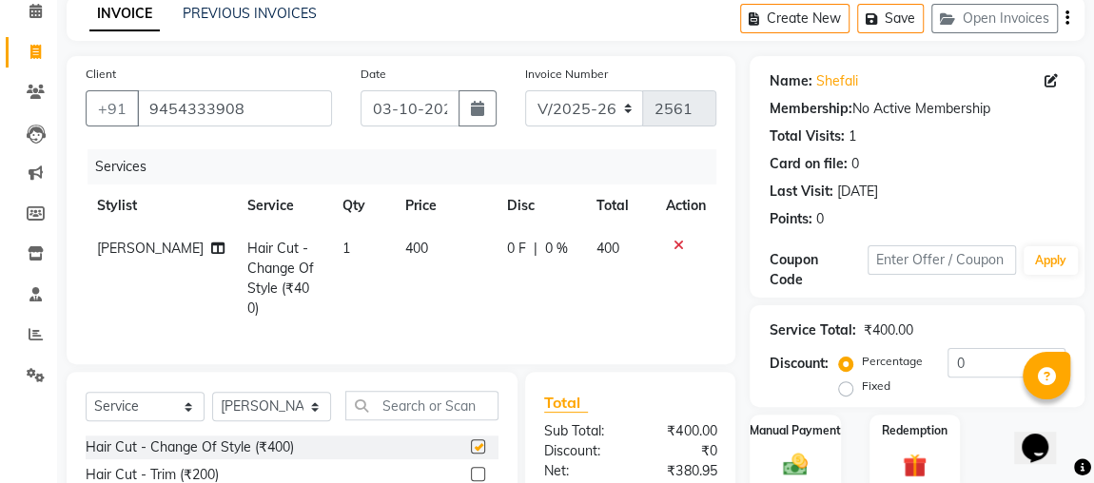
checkbox input "false"
click at [394, 257] on td "400" at bounding box center [445, 278] width 102 height 103
select select "86118"
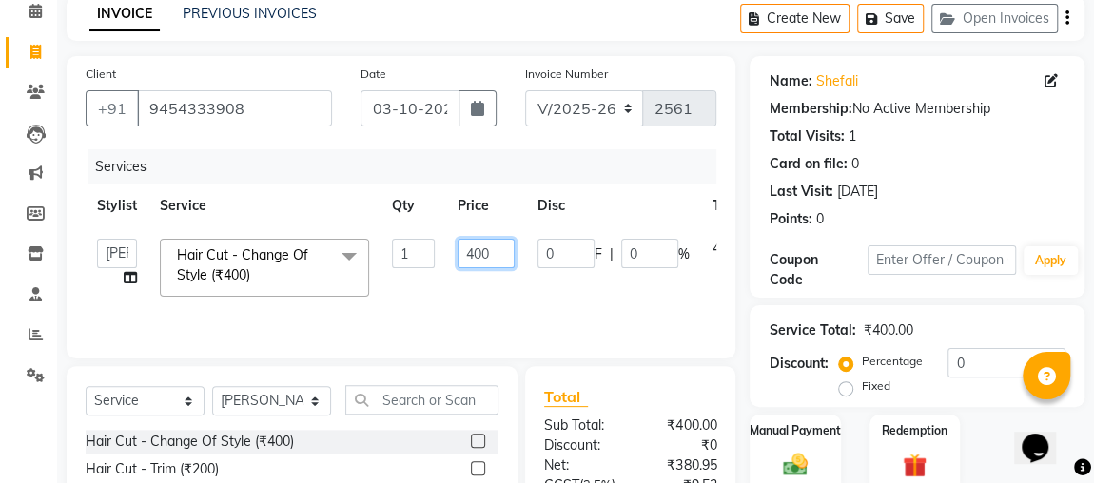
click at [474, 248] on input "400" at bounding box center [485, 253] width 57 height 29
type input "500"
click at [455, 302] on td "500" at bounding box center [486, 267] width 80 height 81
select select "86118"
click at [451, 286] on td "500" at bounding box center [486, 267] width 80 height 81
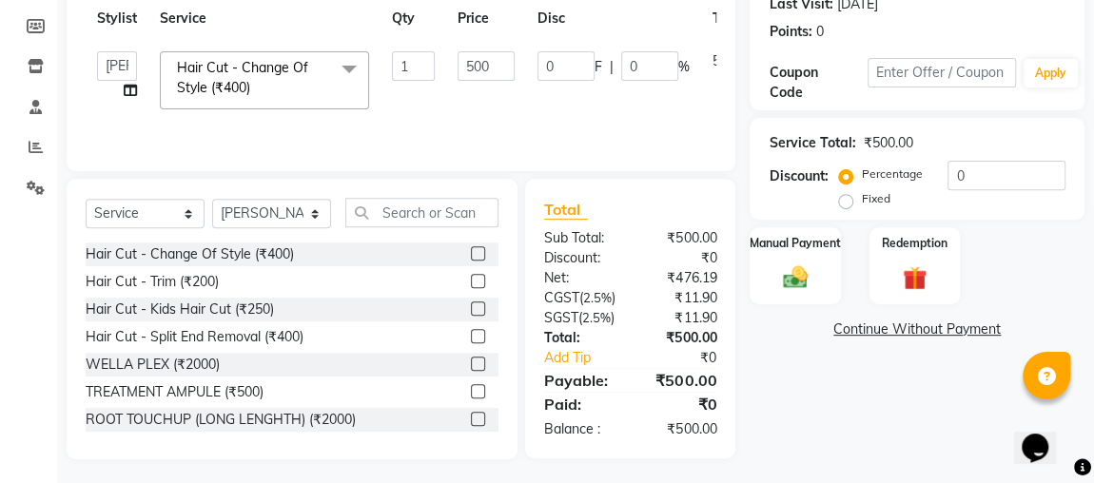
scroll to position [283, 0]
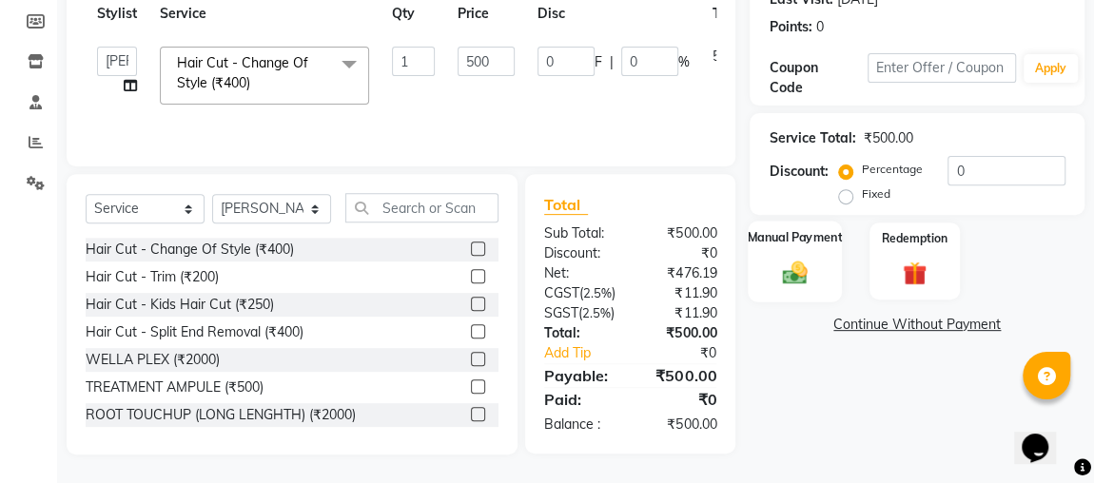
click at [795, 279] on img at bounding box center [794, 272] width 41 height 29
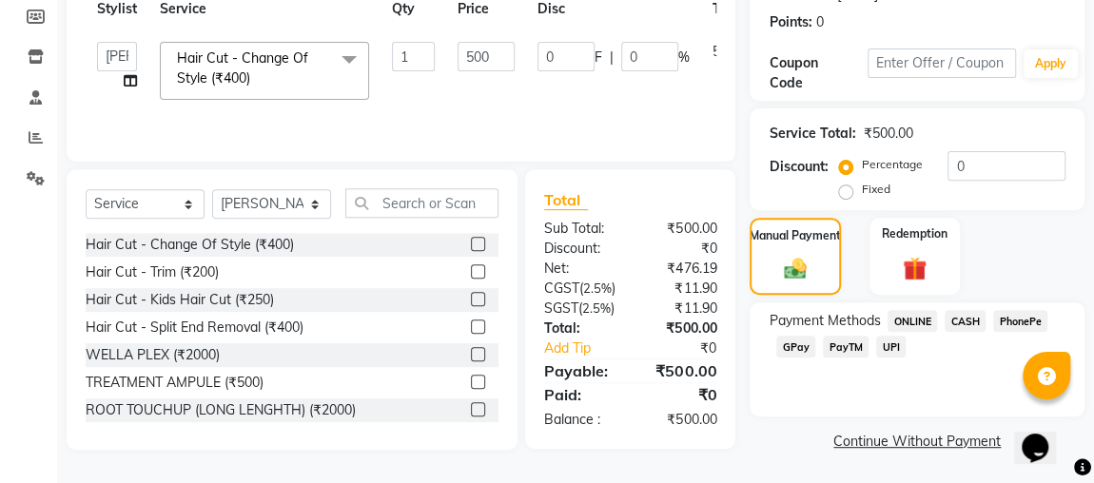
click at [974, 320] on span "CASH" at bounding box center [964, 321] width 41 height 22
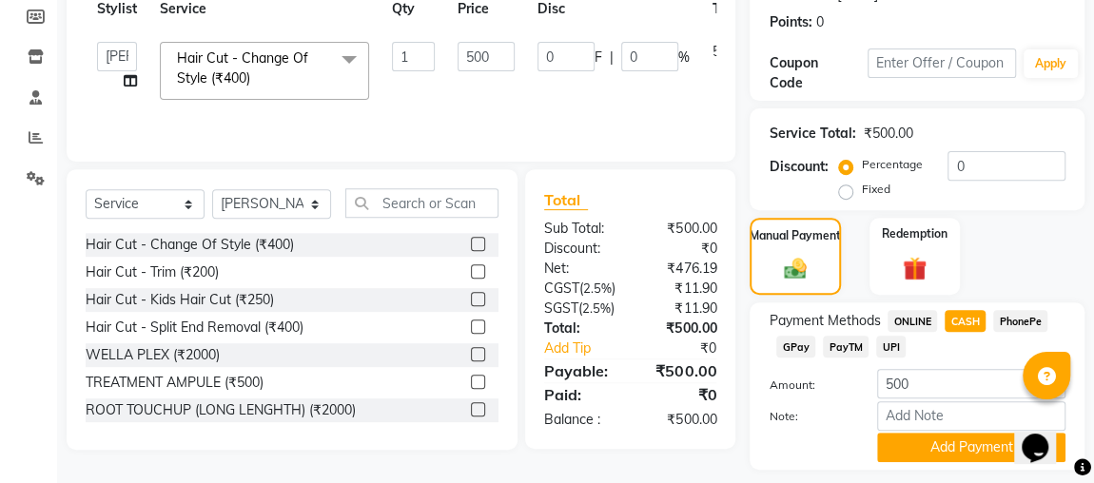
click at [917, 324] on span "ONLINE" at bounding box center [911, 321] width 49 height 22
click at [950, 449] on button "Add Payment" at bounding box center [971, 447] width 188 height 29
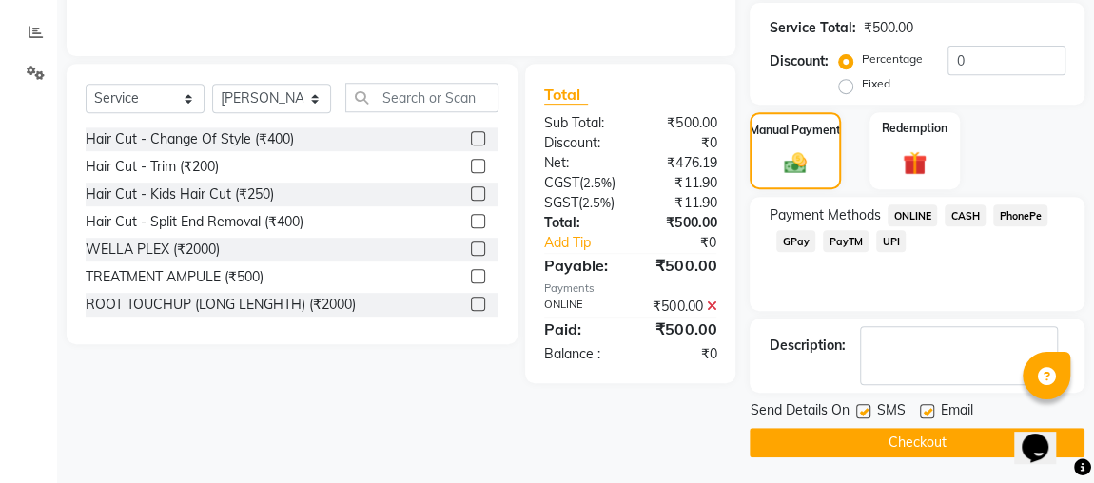
scroll to position [387, 0]
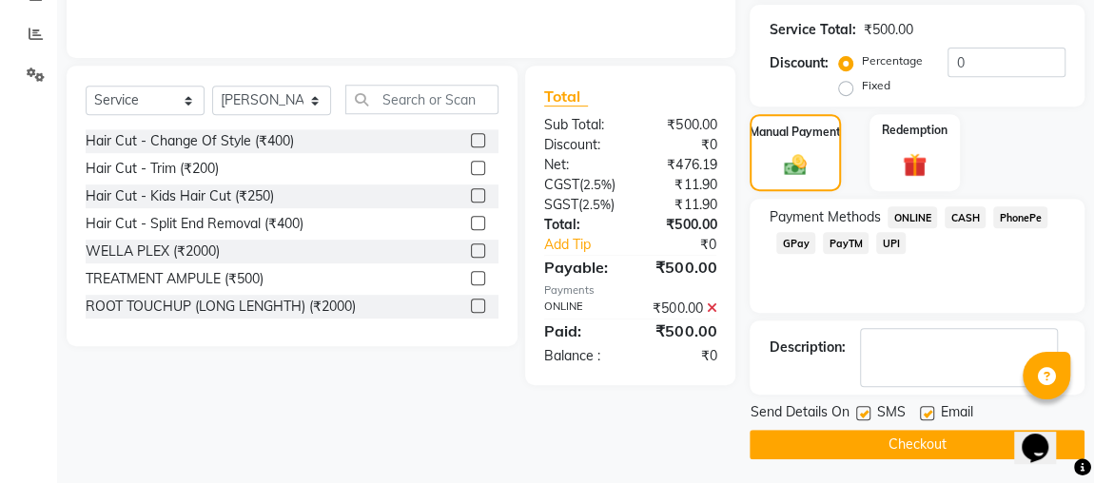
click at [903, 434] on button "Checkout" at bounding box center [916, 444] width 335 height 29
